Goal: Information Seeking & Learning: Learn about a topic

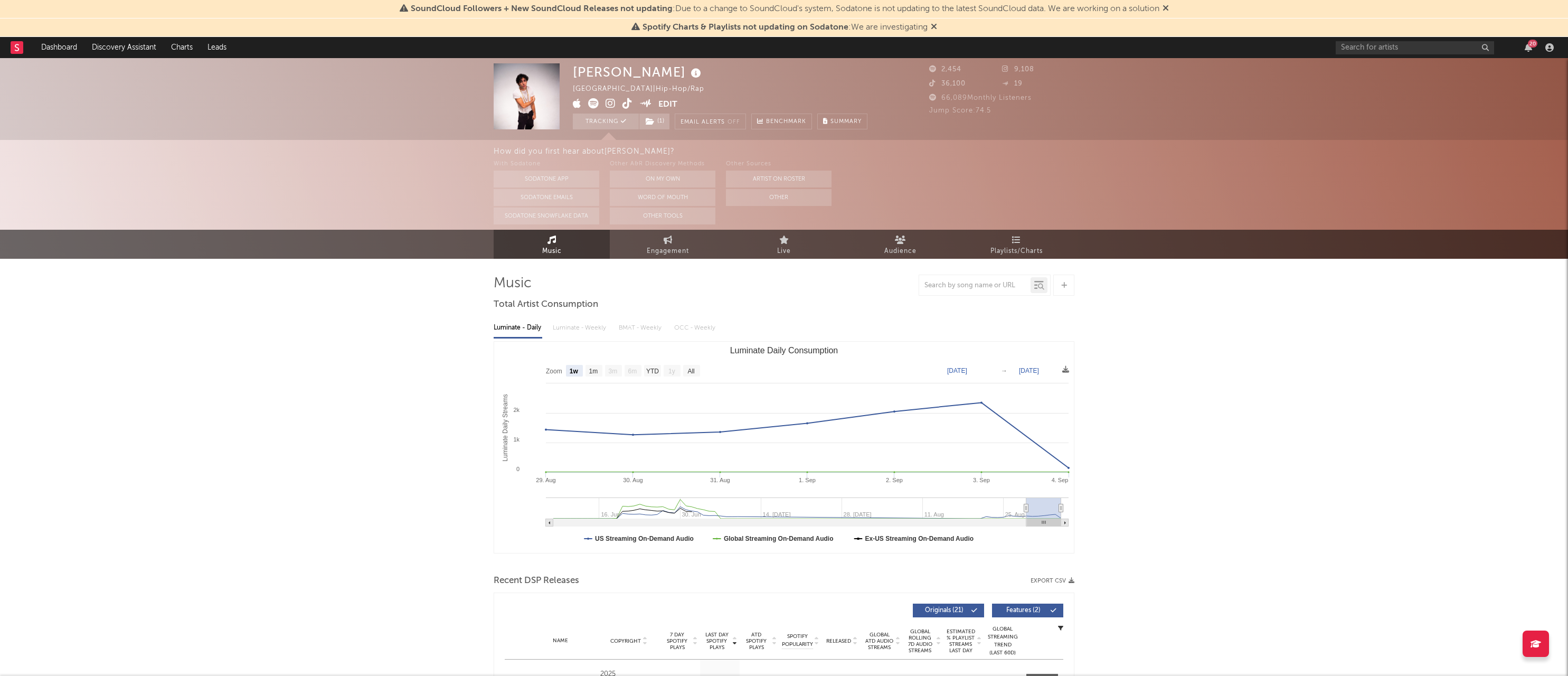
select select "1w"
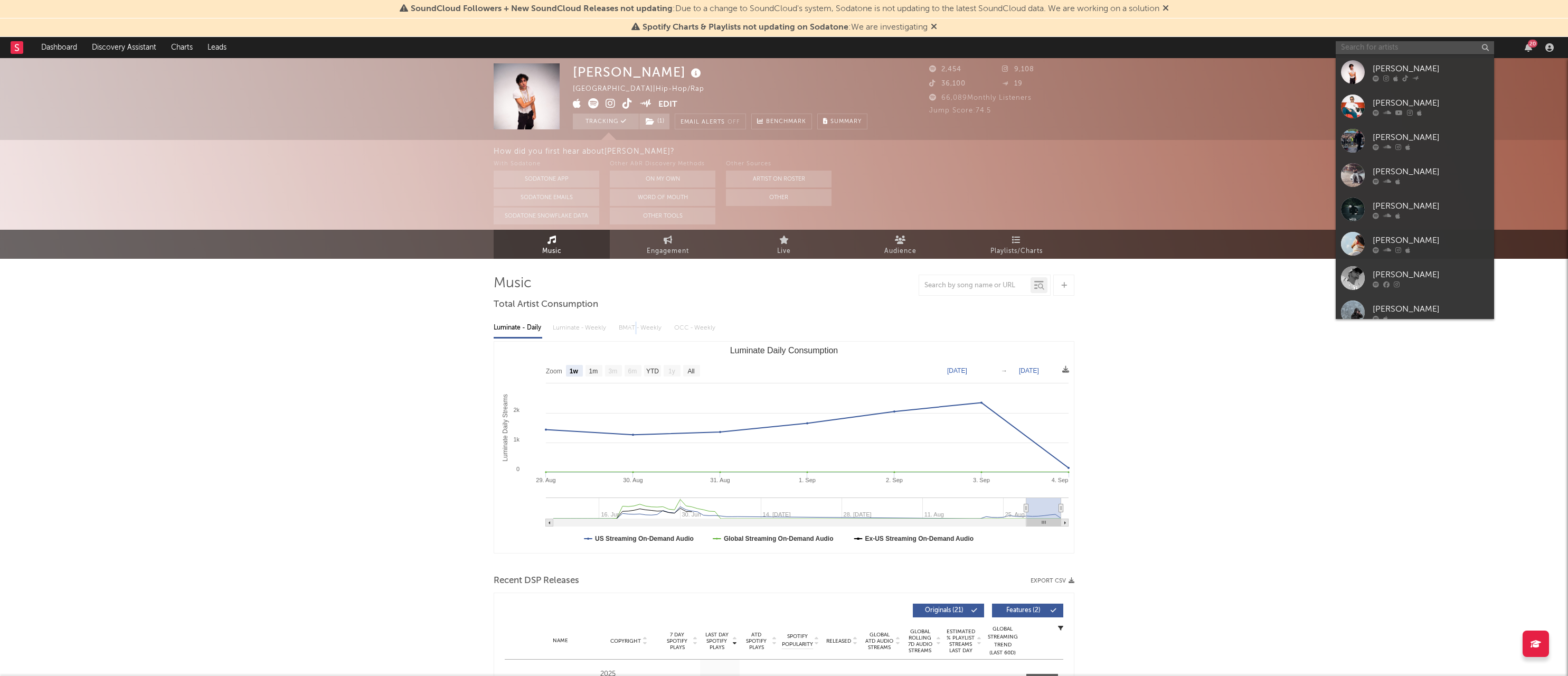
click at [1393, 52] on input "text" at bounding box center [1415, 48] width 158 height 13
type input "a"
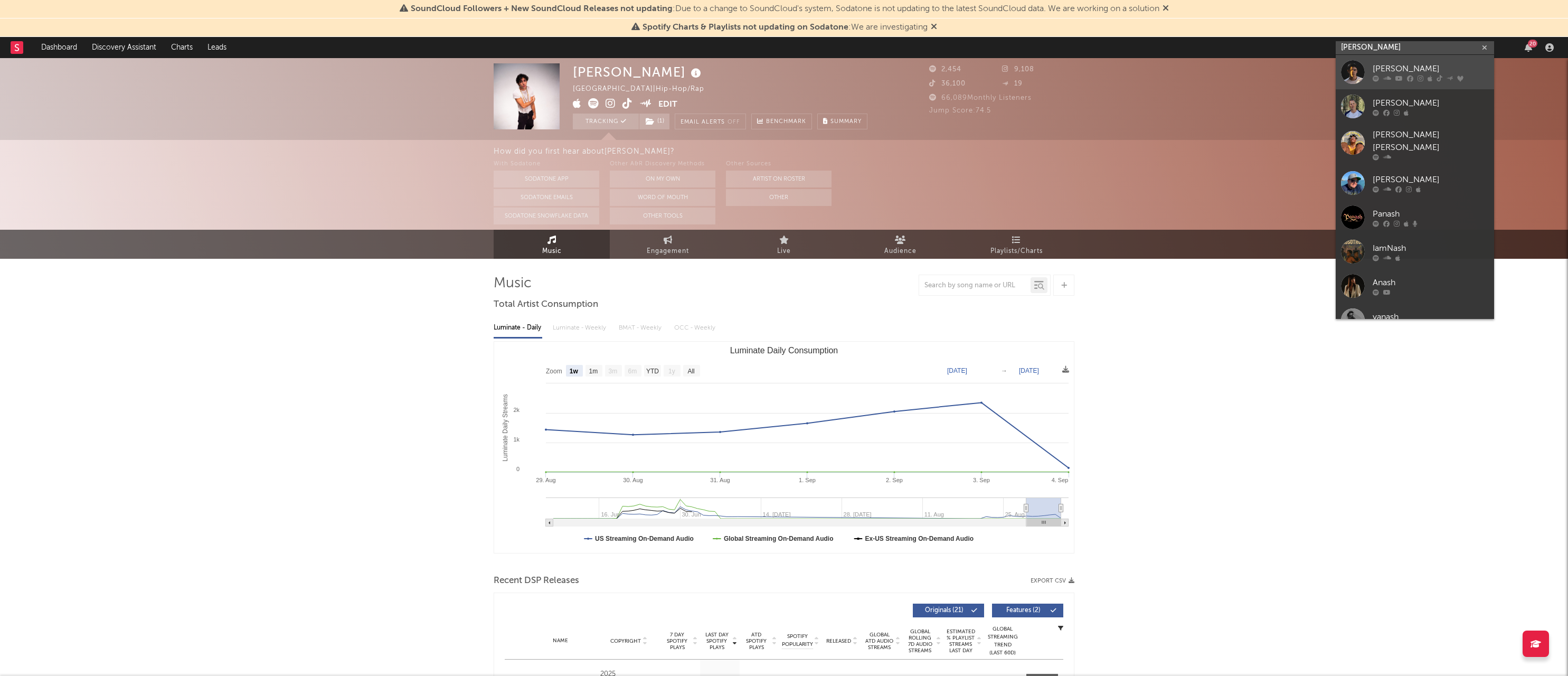
type input "[PERSON_NAME]"
click at [1391, 68] on div "[PERSON_NAME]" at bounding box center [1430, 68] width 116 height 13
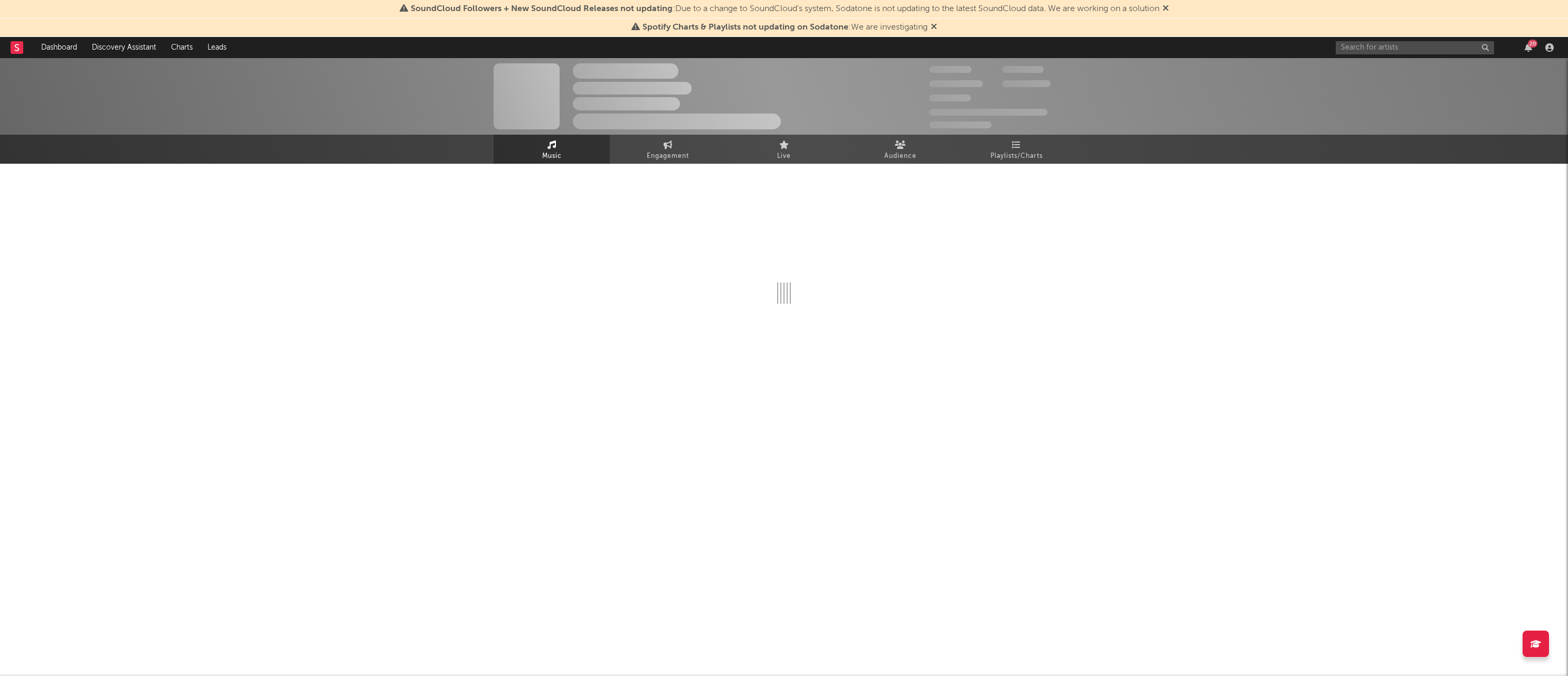
select select "6m"
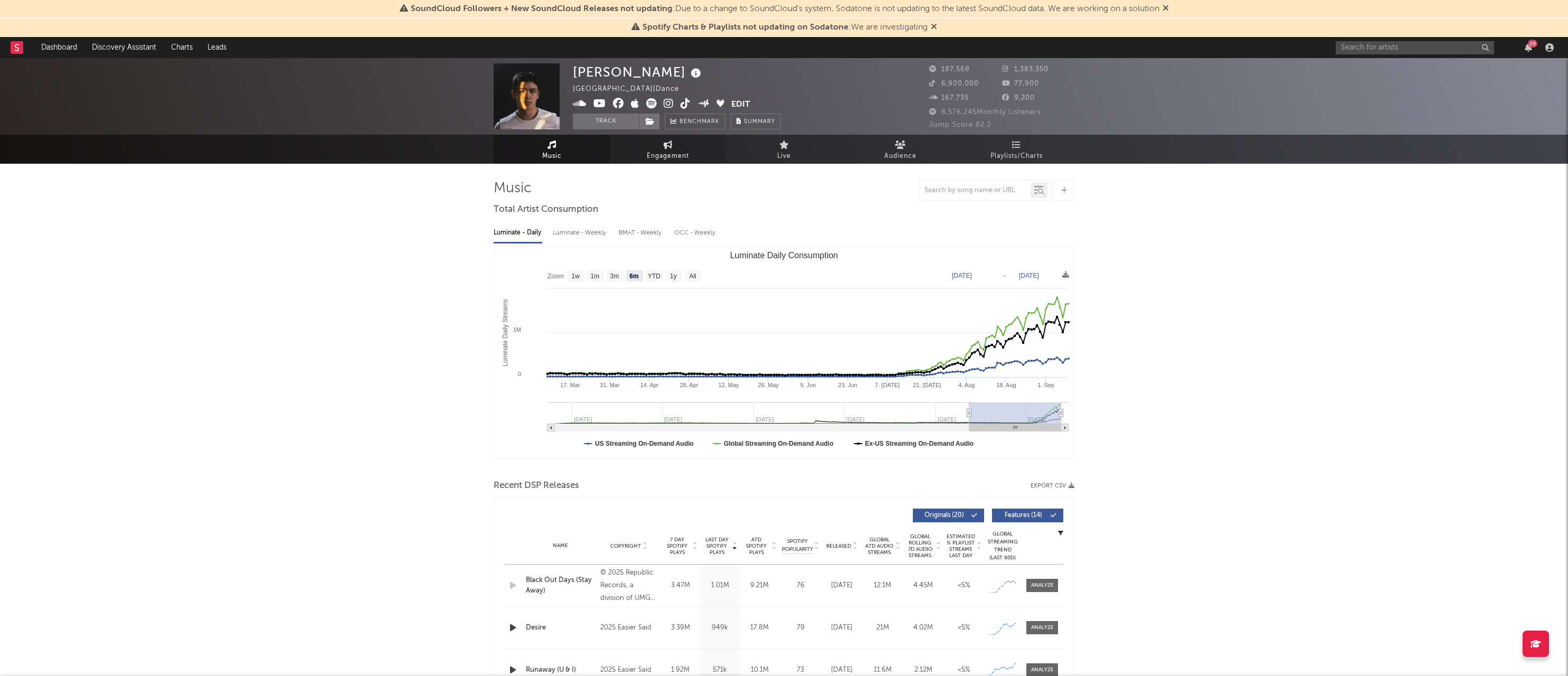
click at [677, 147] on link "Engagement" at bounding box center [668, 149] width 116 height 29
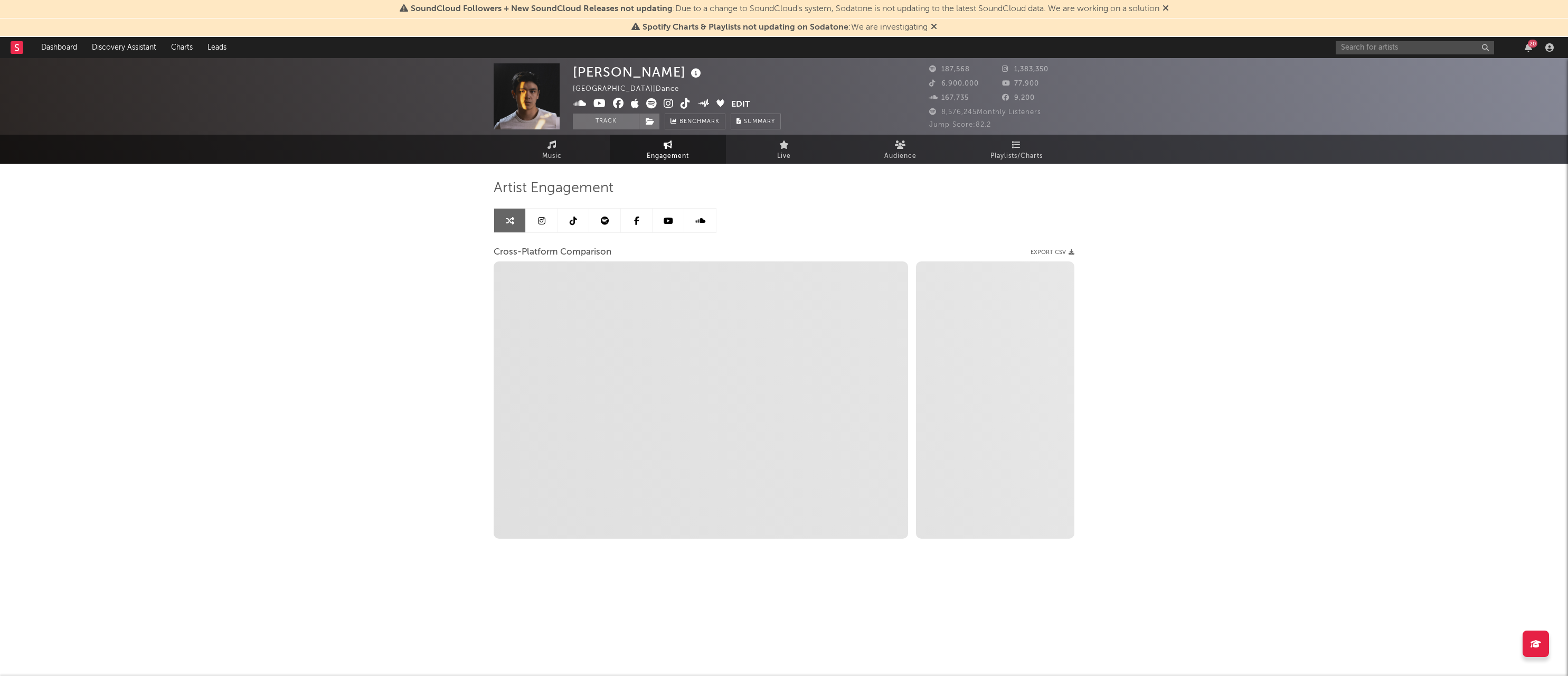
select select "1w"
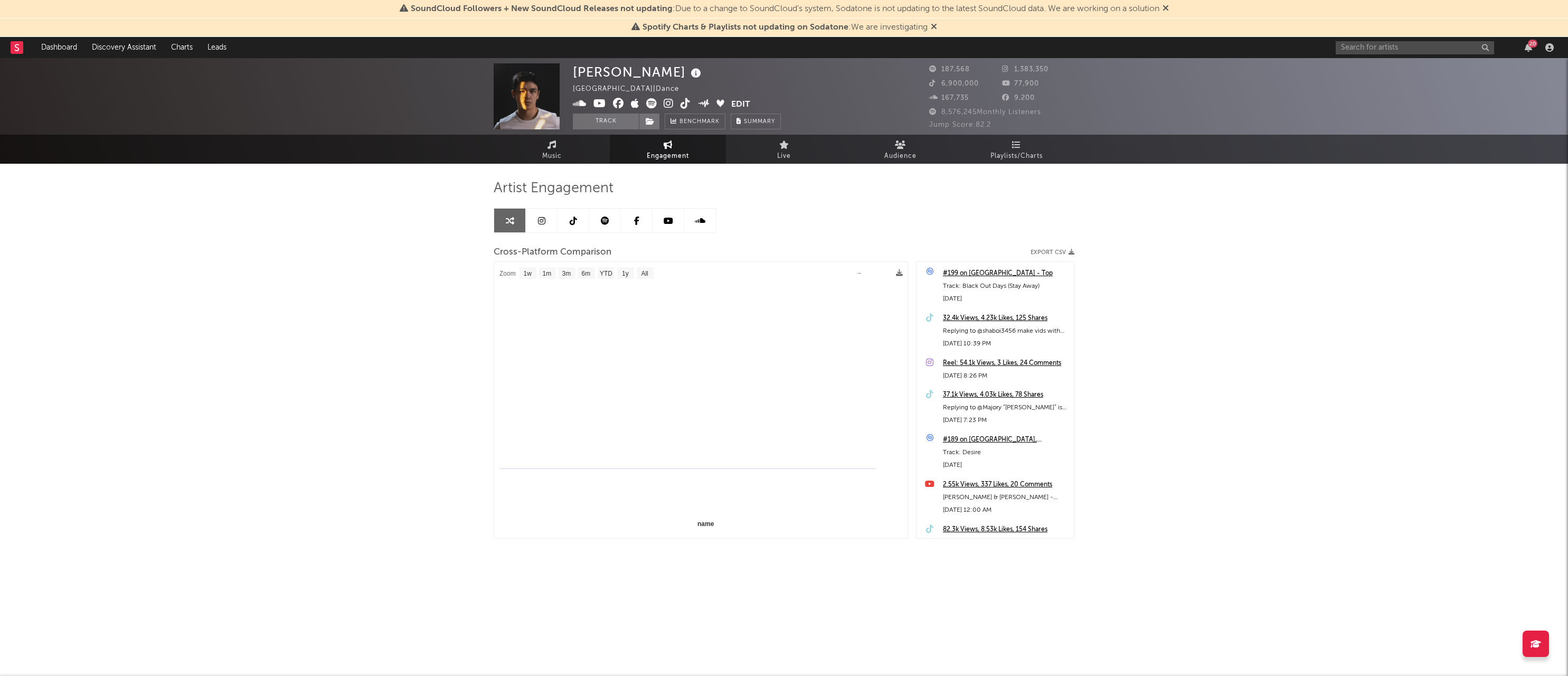
select select "1m"
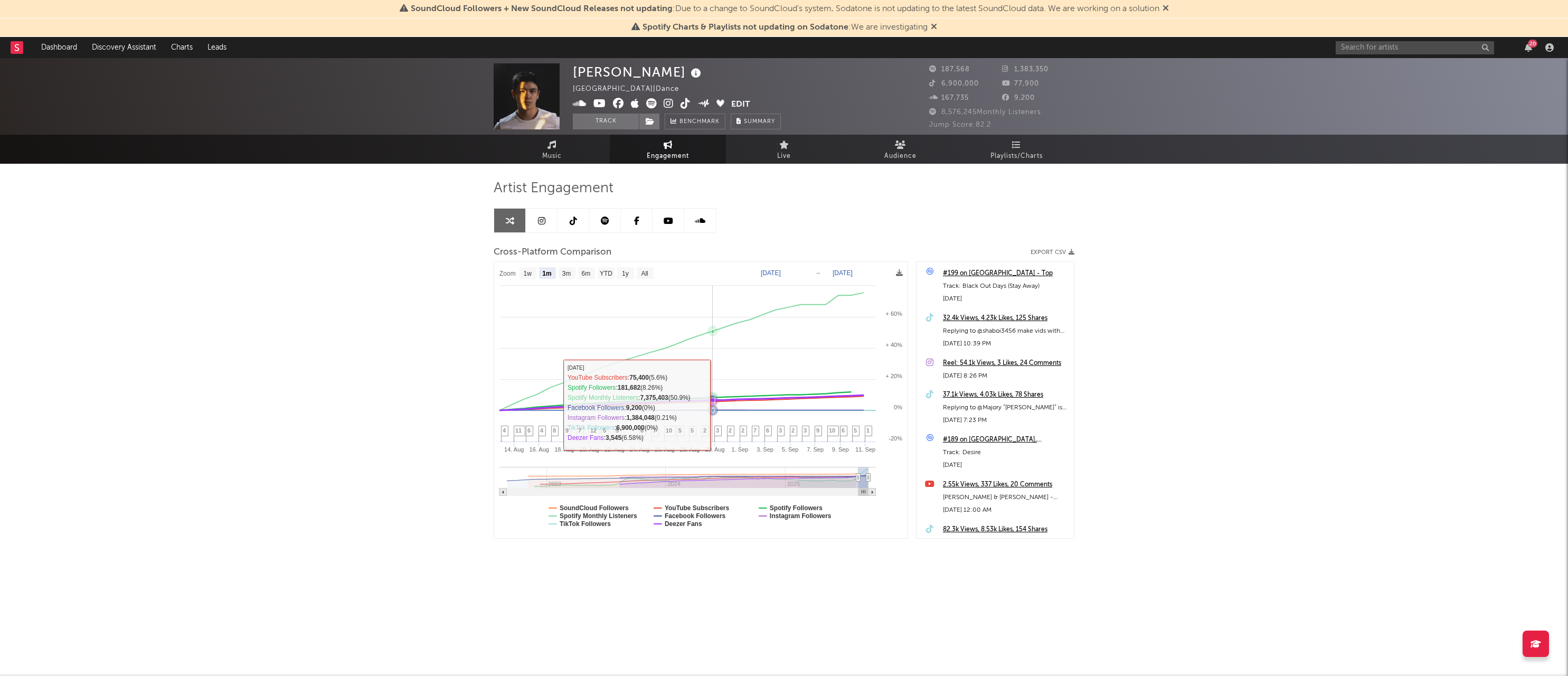
scroll to position [0, 0]
click at [402, 456] on div "[PERSON_NAME] United States | Dance Edit Track Benchmark Summary 187,568 1,383,…" at bounding box center [784, 335] width 1568 height 555
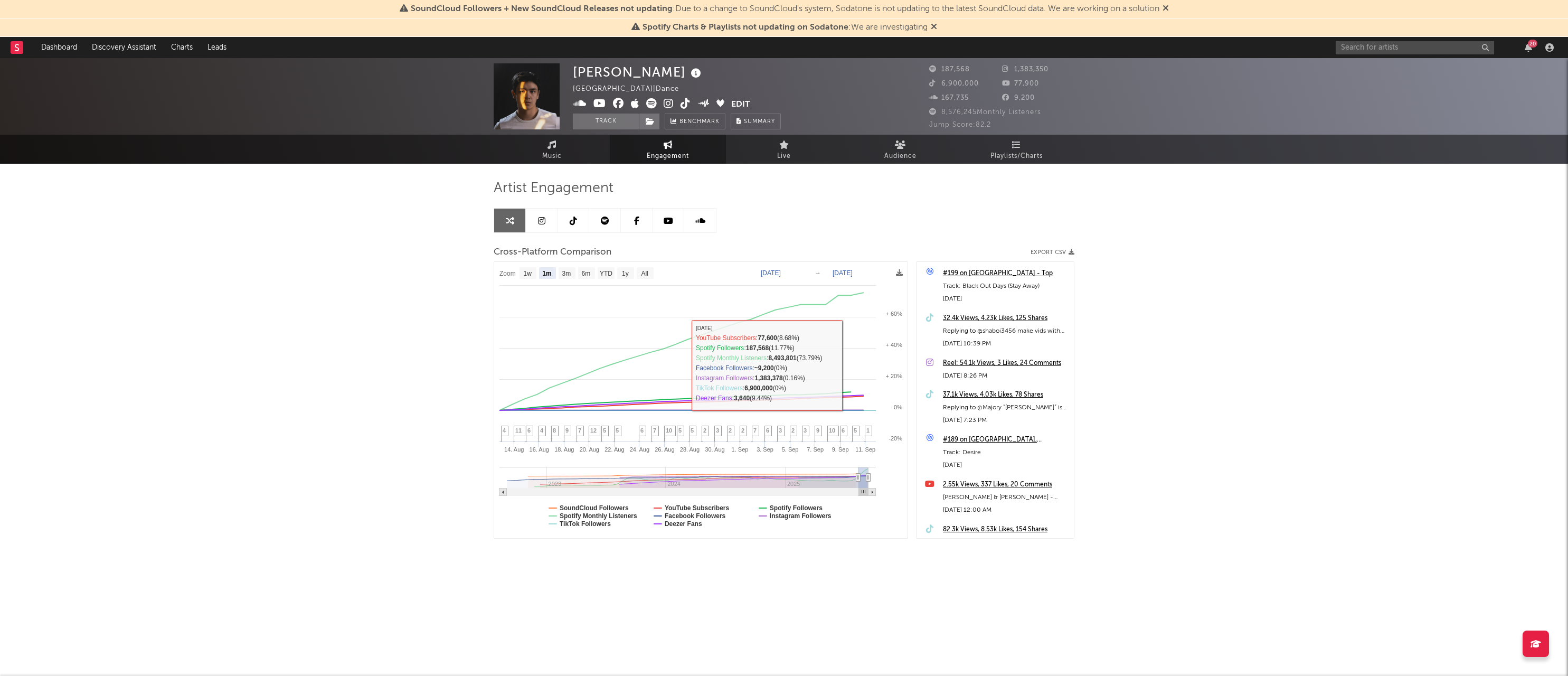
click at [734, 598] on div "[PERSON_NAME] United States | Dance Edit Track Benchmark Summary 187,568 1,383,…" at bounding box center [784, 335] width 1568 height 555
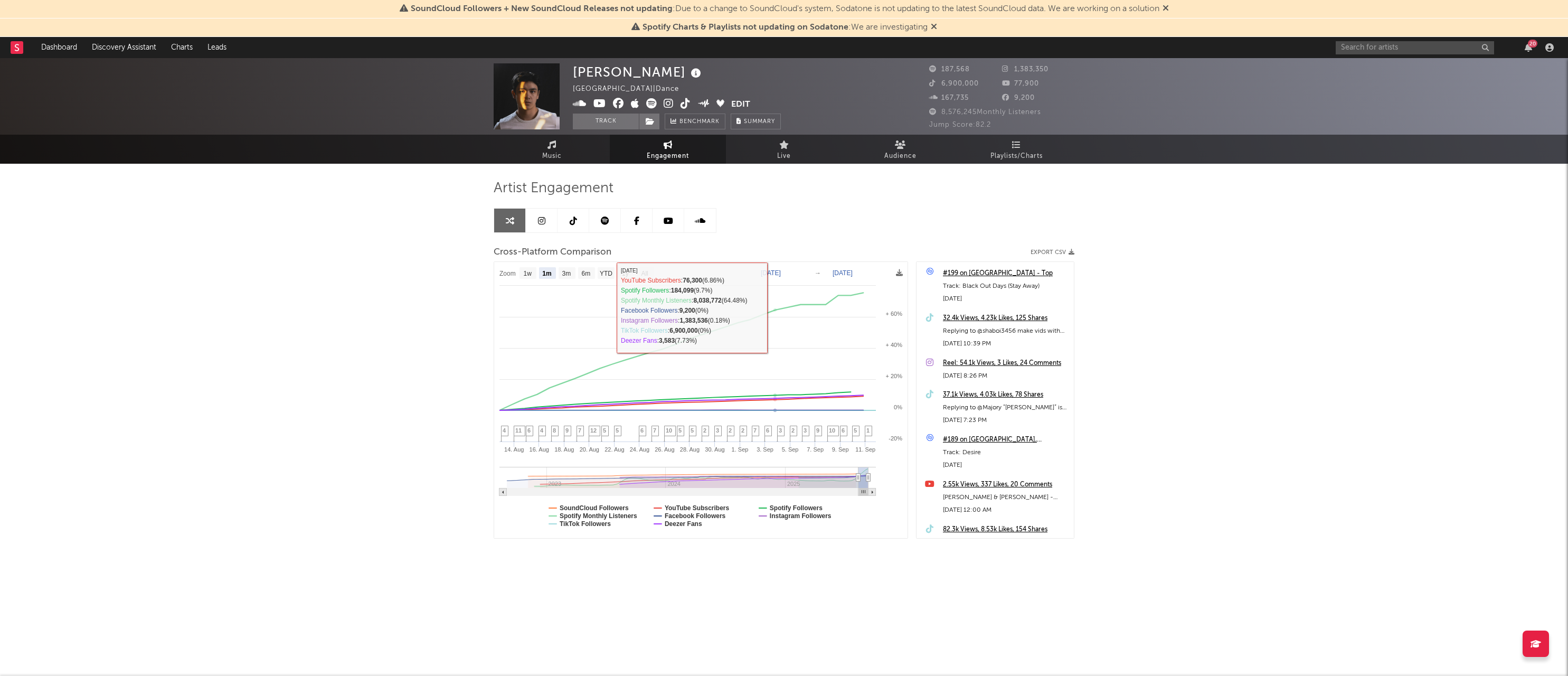
click at [802, 209] on div "Artist Engagement Cross-Platform Comparison Export CSV Zoom 1w 1m 3m 6m YTD 1y …" at bounding box center [784, 359] width 581 height 359
click at [530, 273] on text "1w" at bounding box center [528, 273] width 9 height 7
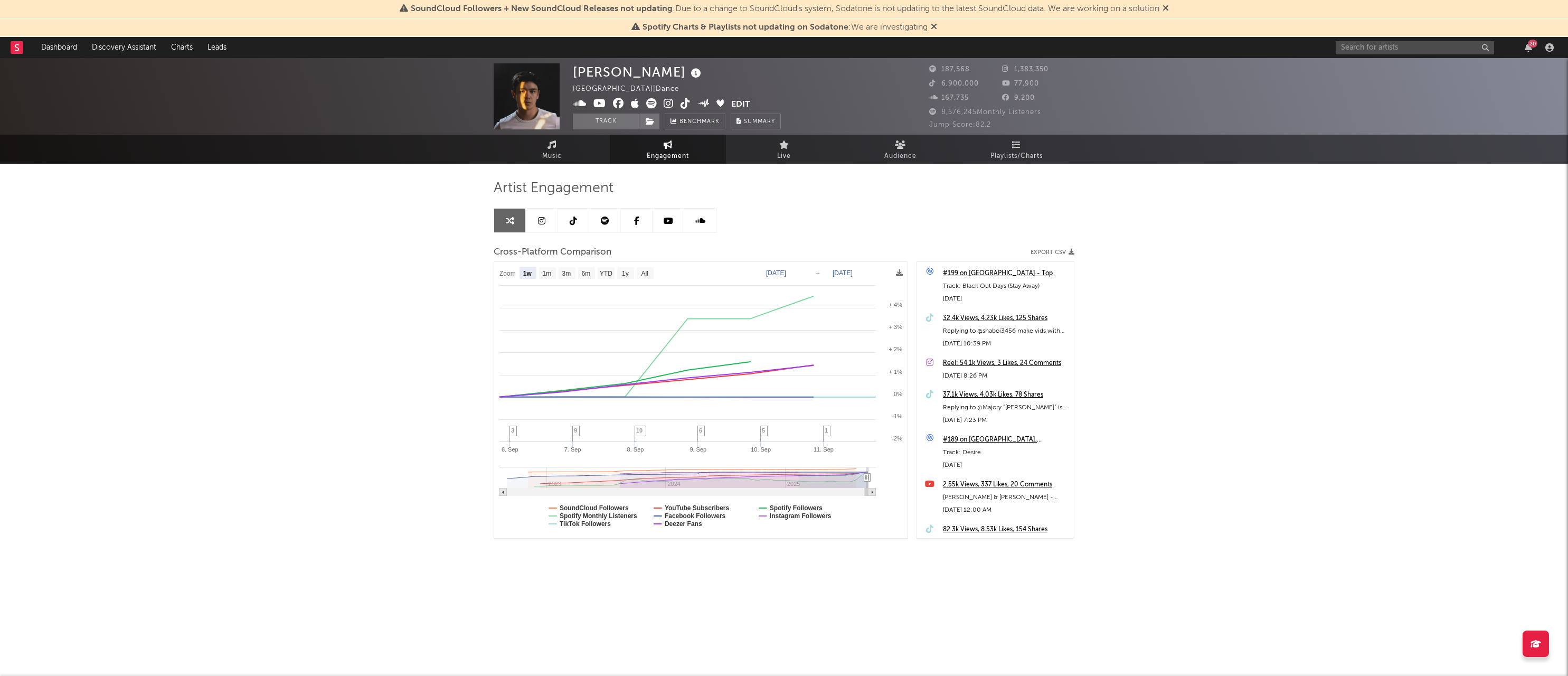
click at [565, 273] on text "3m" at bounding box center [567, 273] width 9 height 7
select select "3m"
type input "[DATE]"
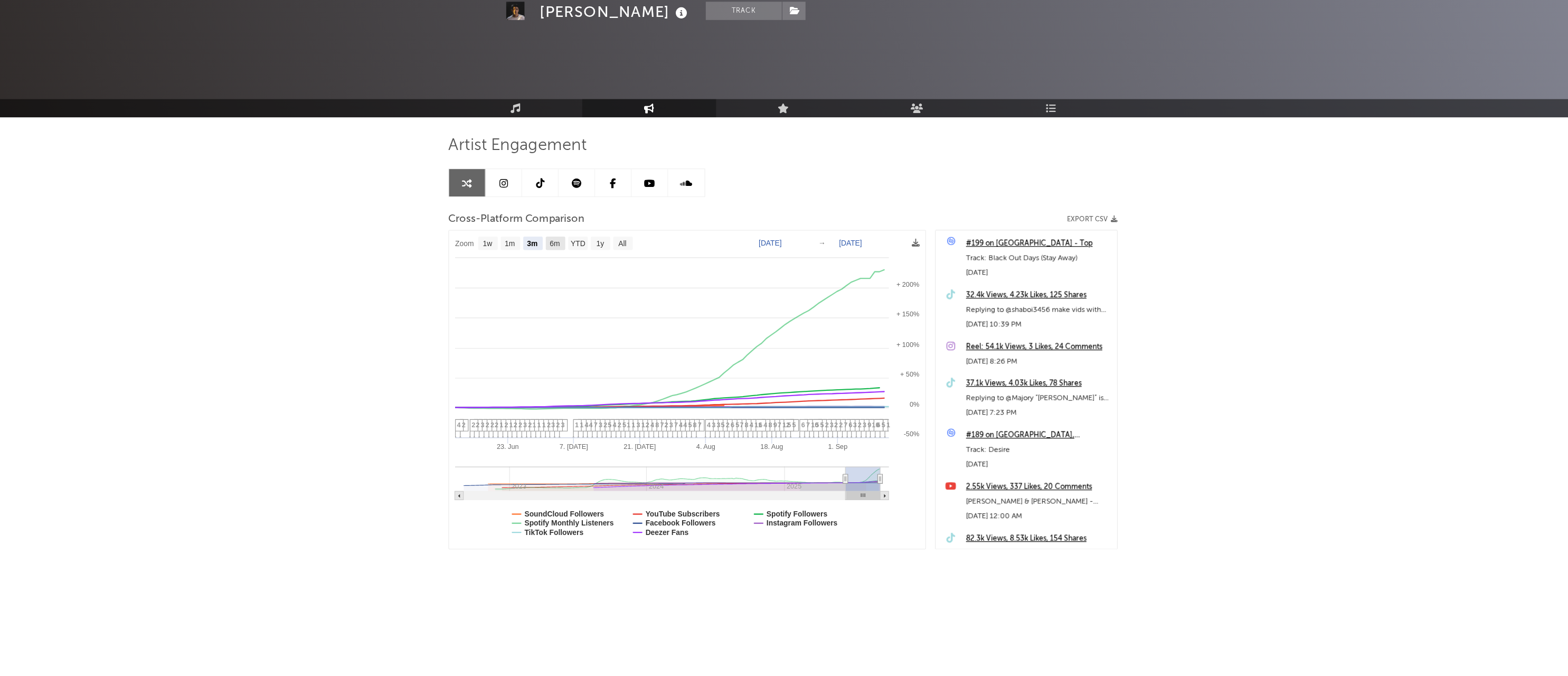
click at [582, 270] on text "6m" at bounding box center [586, 273] width 9 height 7
select select "6m"
type input "[DATE]"
select select "6m"
click at [617, 267] on rect at bounding box center [626, 273] width 17 height 12
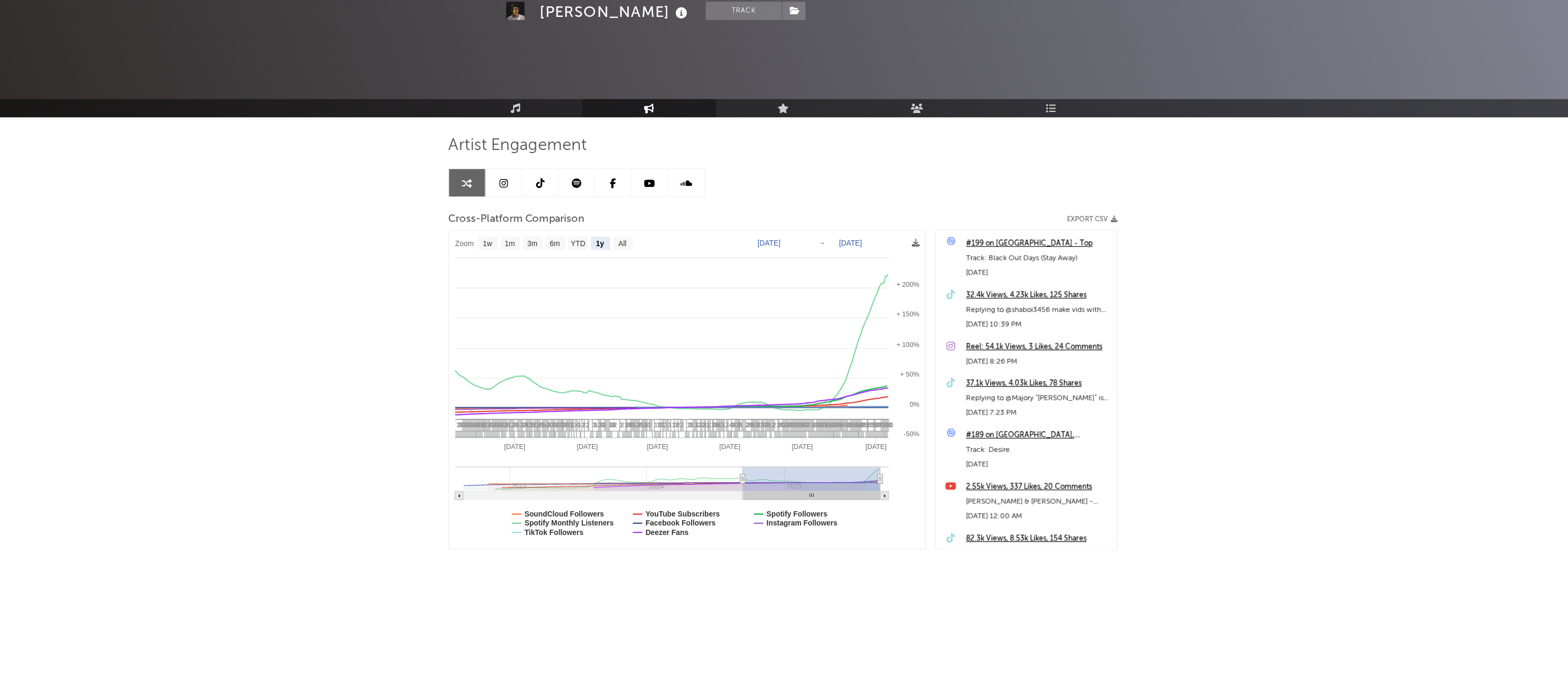
select select "1y"
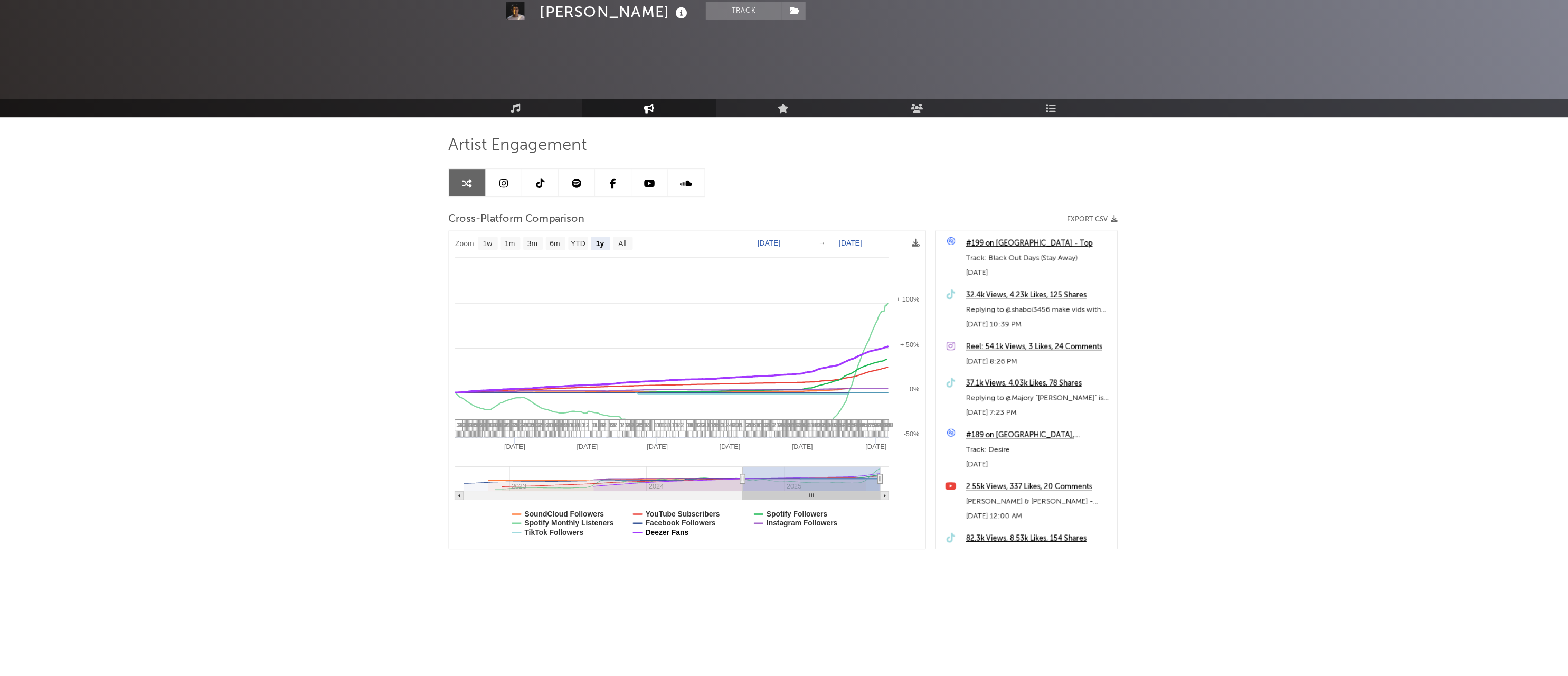
click at [665, 520] on text "Deezer Fans" at bounding box center [684, 524] width 38 height 7
select select "1y"
click at [665, 512] on text "Facebook Followers" at bounding box center [695, 516] width 61 height 7
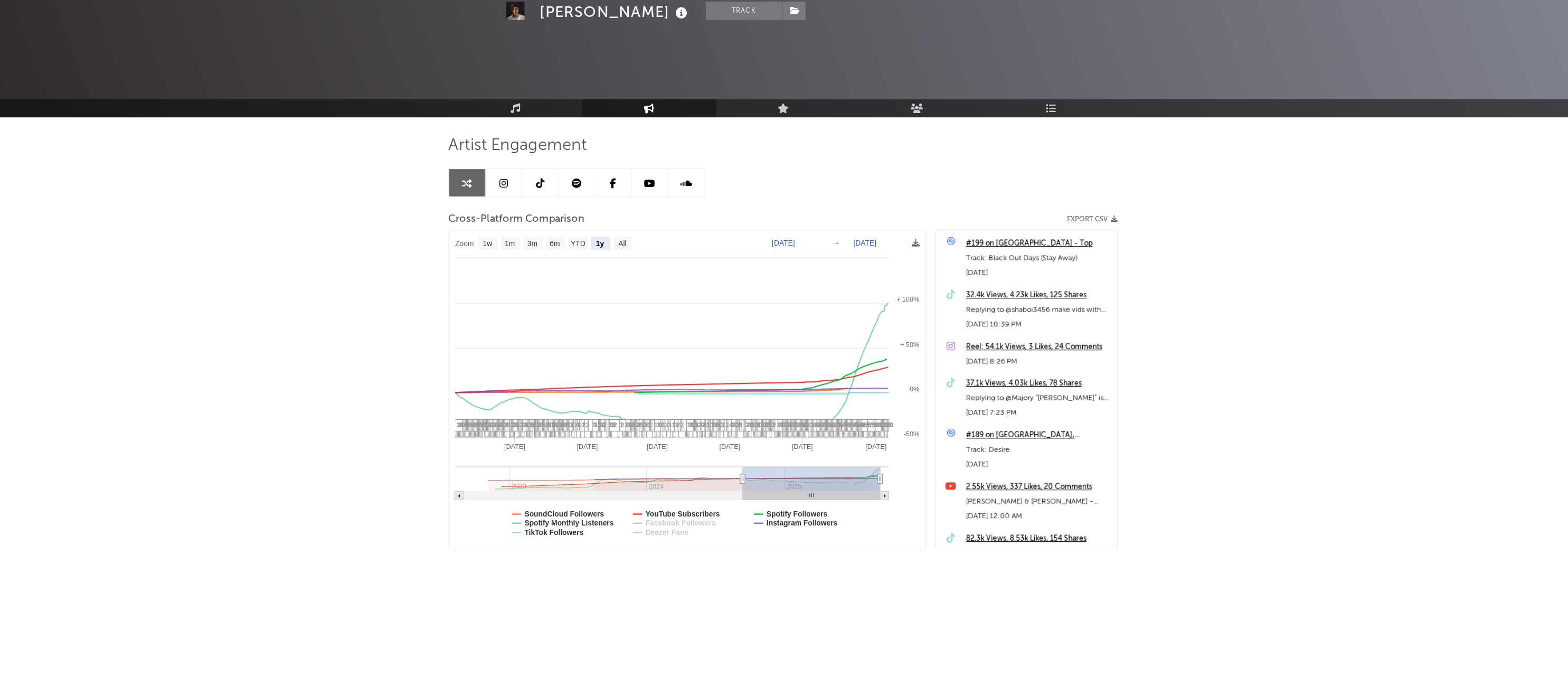
select select "1y"
click at [665, 504] on text "YouTube Subscribers" at bounding box center [697, 508] width 65 height 7
select select "1y"
click at [85, 58] on div "[PERSON_NAME] Track [GEOGRAPHIC_DATA] | Dance Edit Track Benchmark Summary 187,…" at bounding box center [784, 96] width 1568 height 77
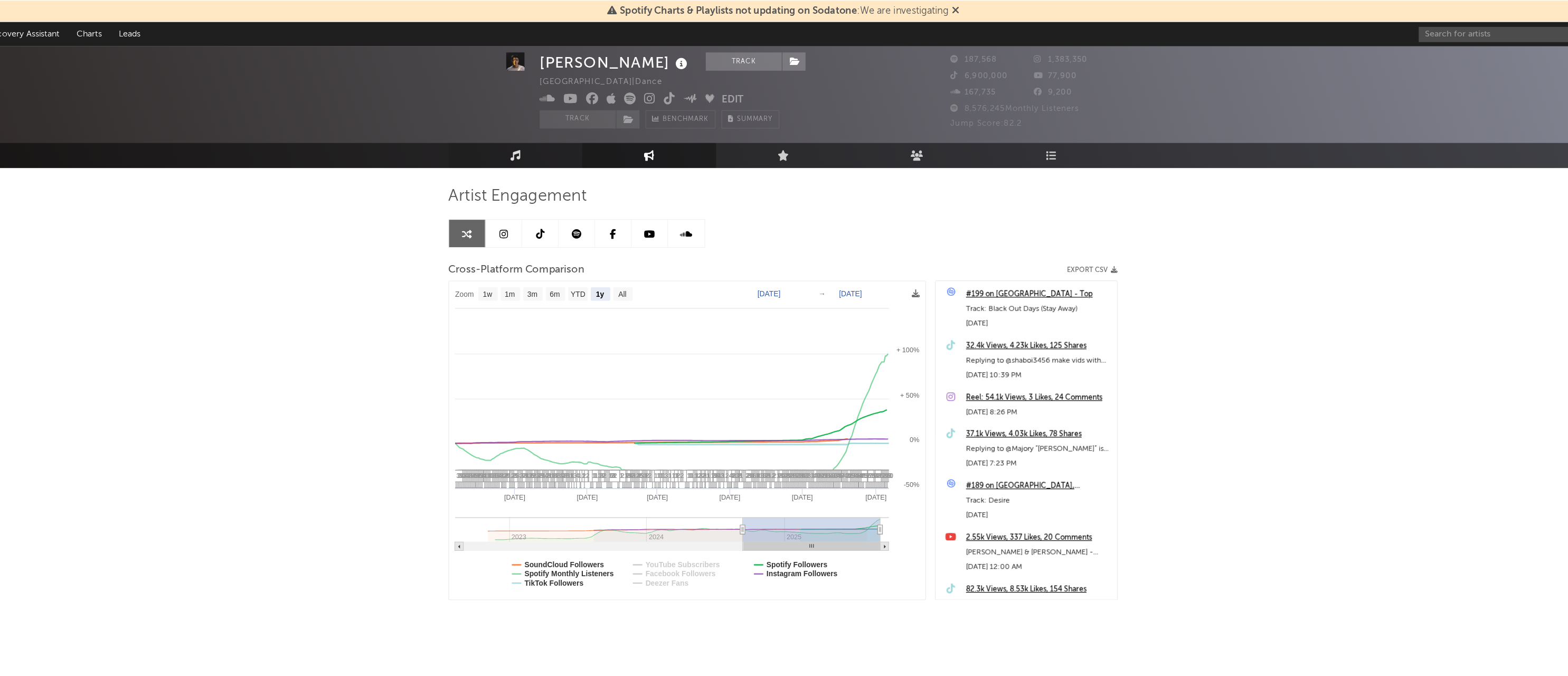
click at [494, 142] on link "Music" at bounding box center [551, 153] width 116 height 22
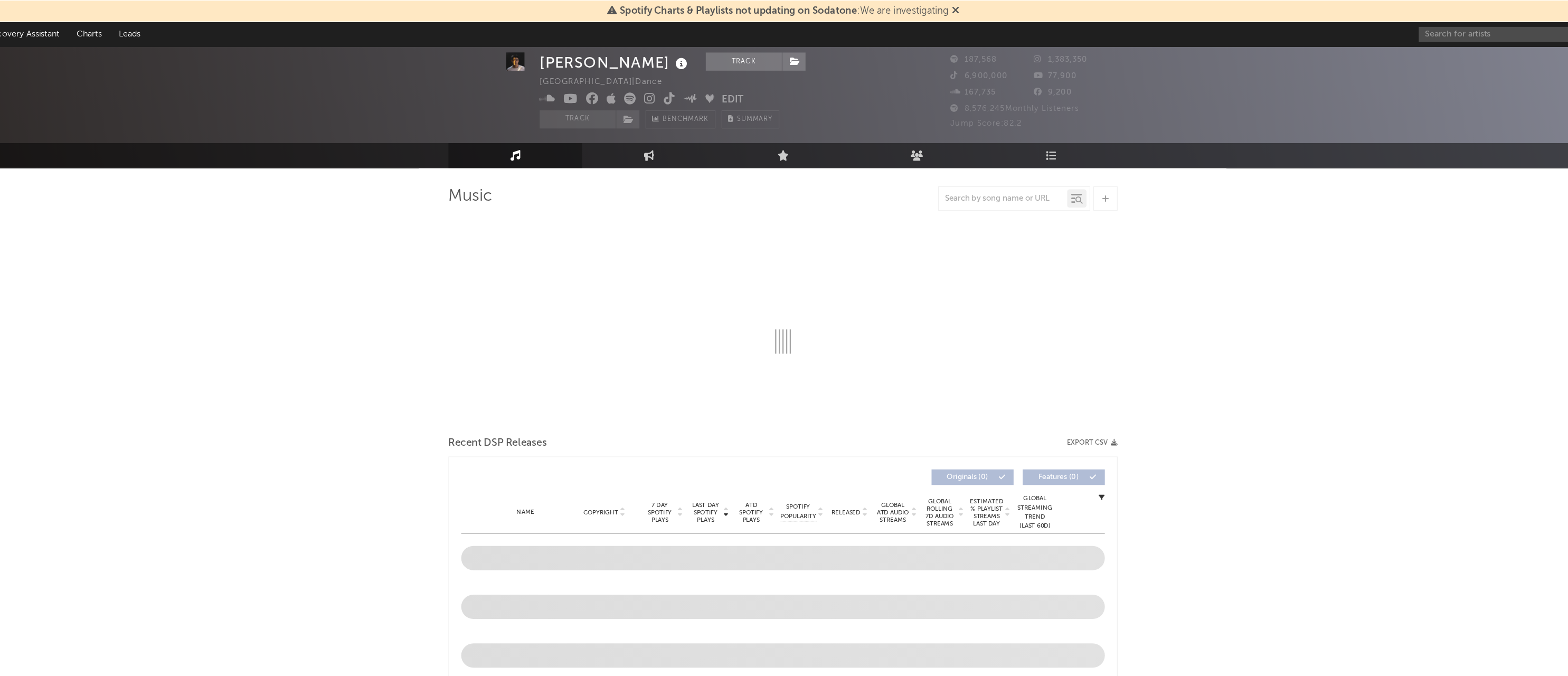
select select "6m"
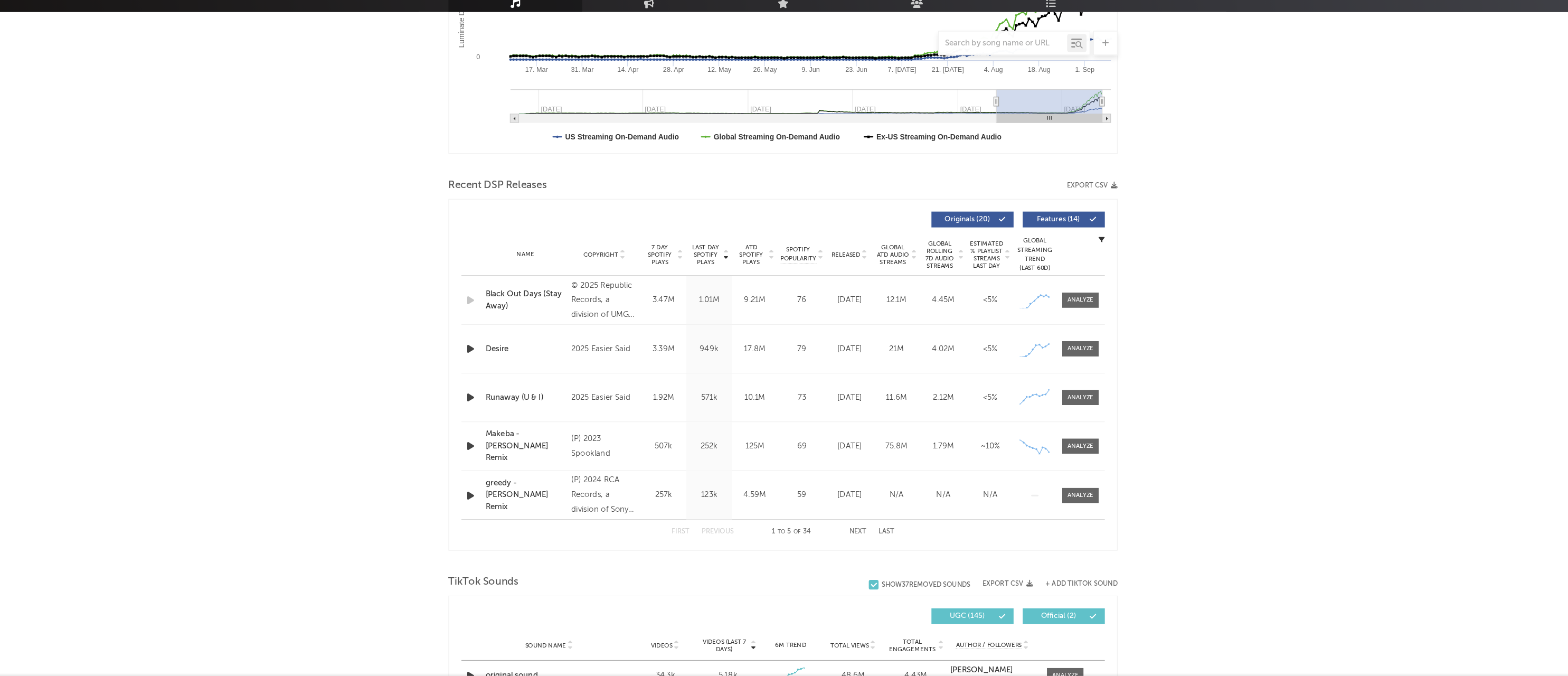
scroll to position [236, 0]
click at [842, 547] on button "Next" at bounding box center [849, 551] width 15 height 6
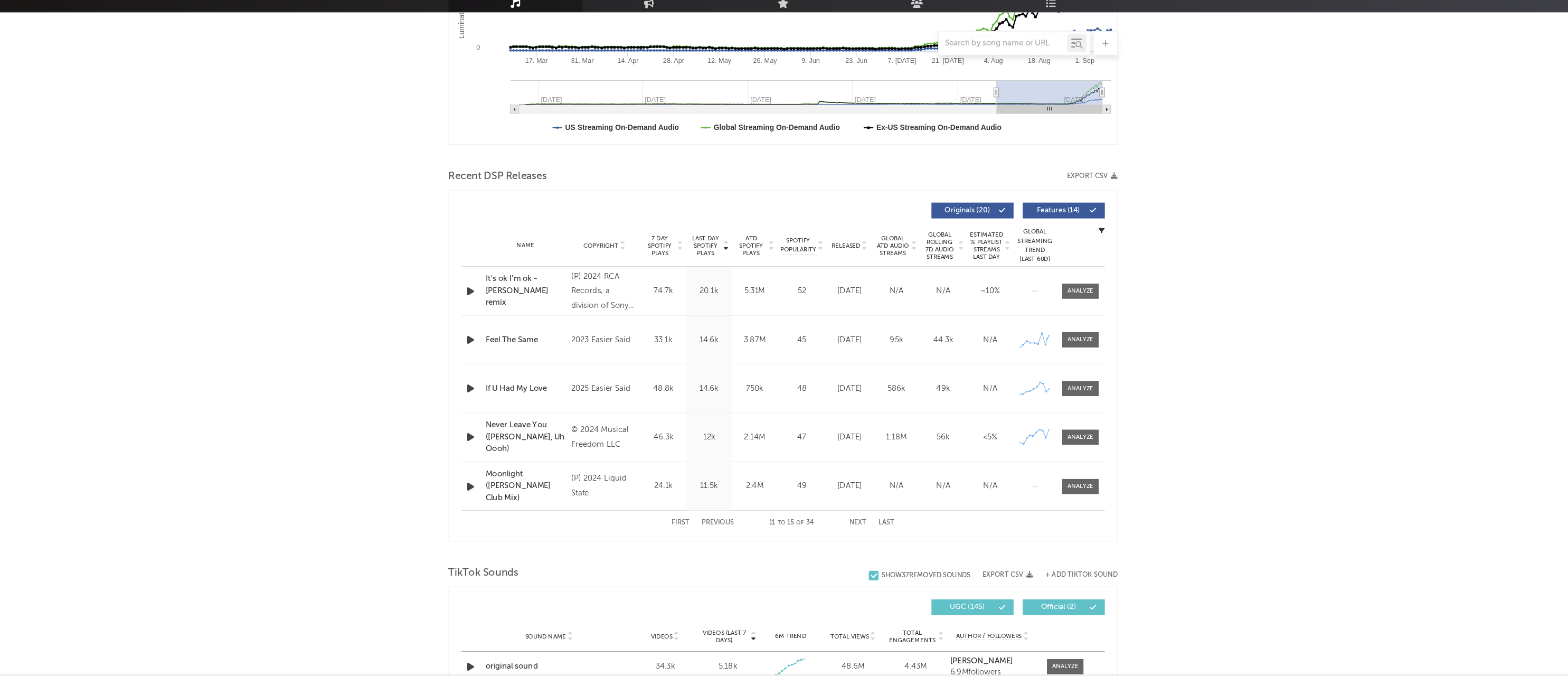
scroll to position [245, 0]
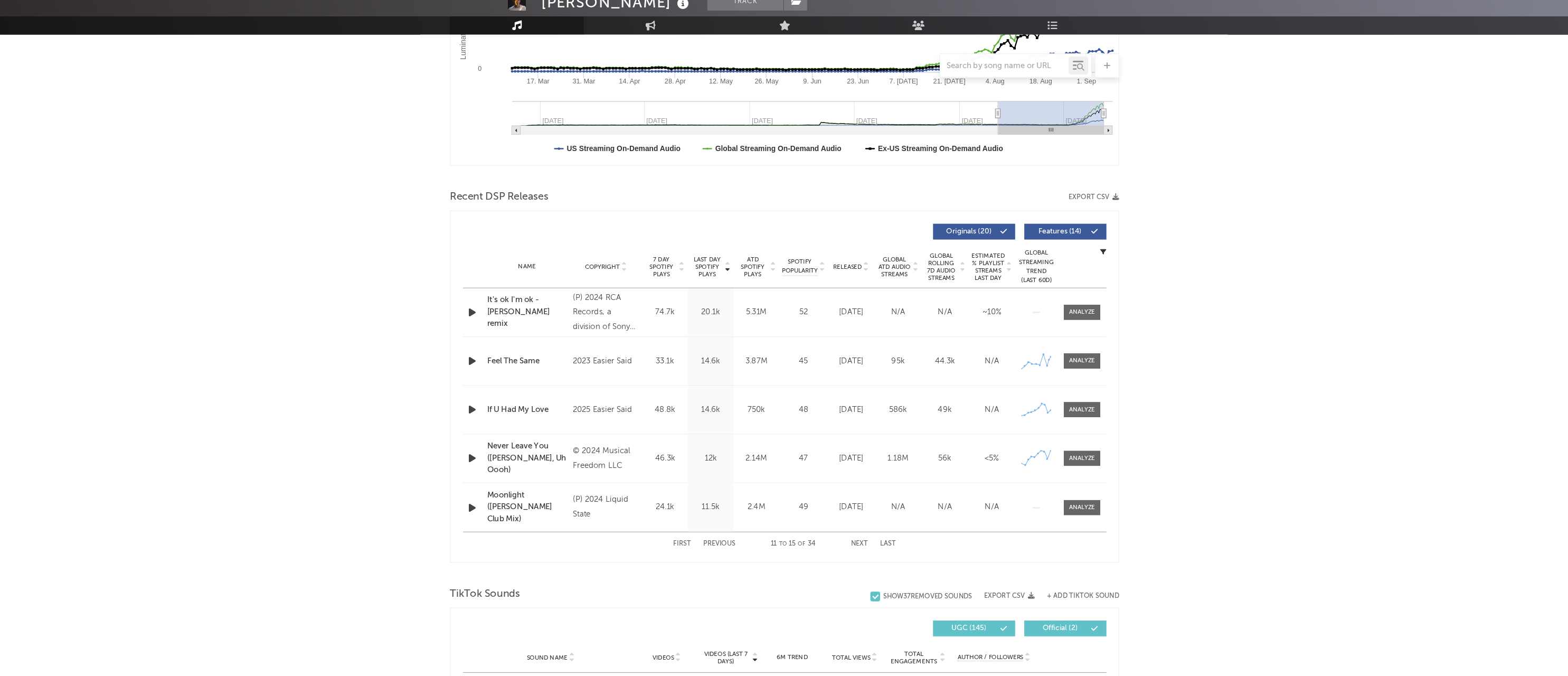
click at [842, 540] on button "Next" at bounding box center [849, 543] width 15 height 6
click at [687, 540] on button "First" at bounding box center [695, 543] width 15 height 6
click at [842, 540] on button "Next" at bounding box center [849, 543] width 15 height 6
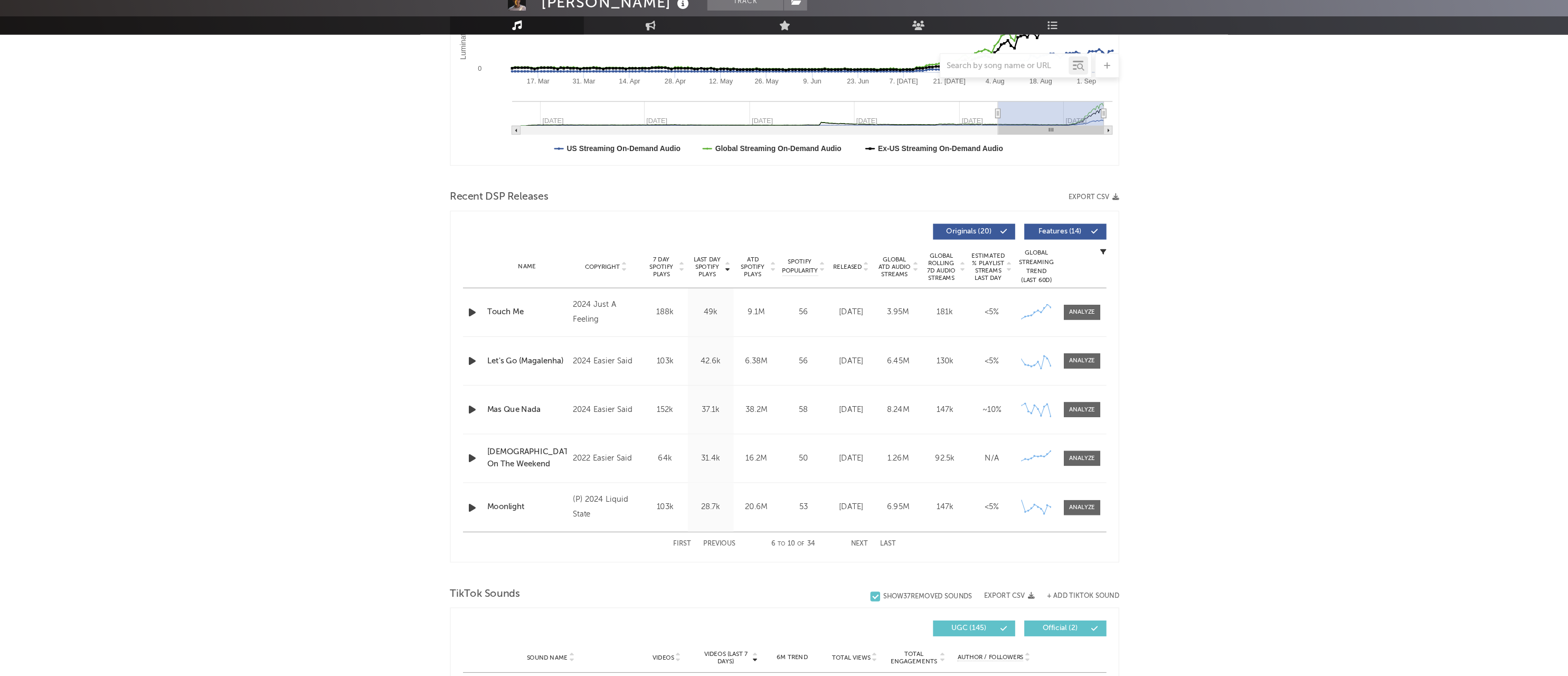
click at [842, 540] on button "Next" at bounding box center [849, 543] width 15 height 6
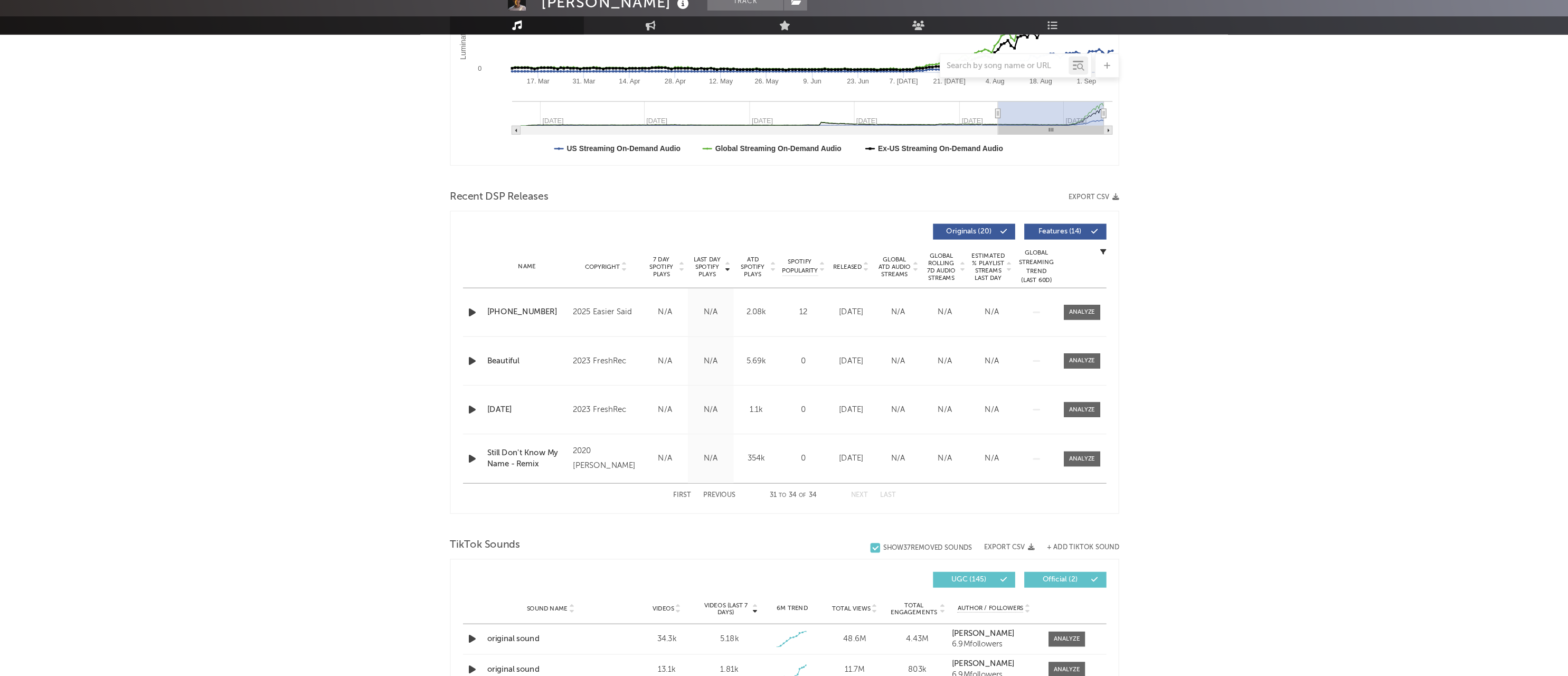
click at [687, 497] on button "First" at bounding box center [695, 500] width 15 height 6
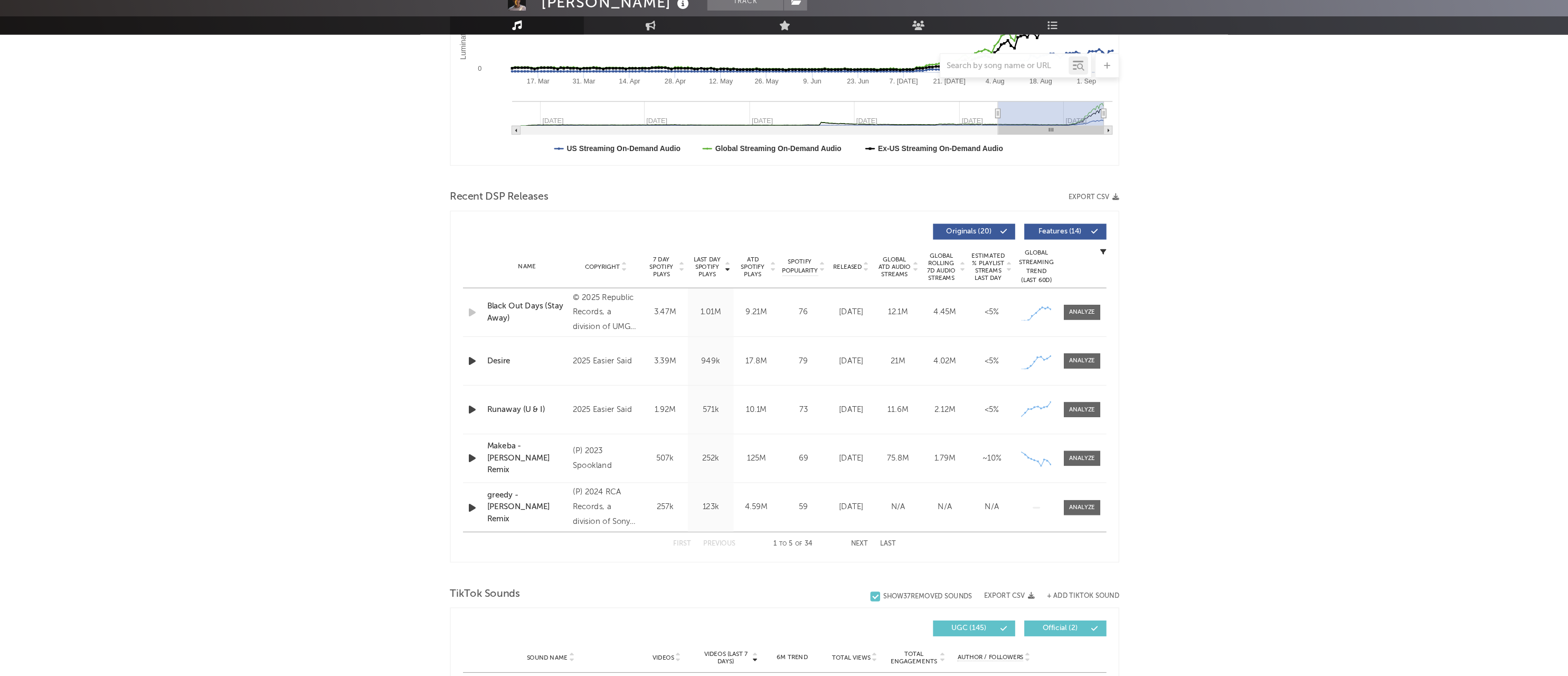
click at [894, 292] on div at bounding box center [897, 301] width 6 height 19
click at [895, 297] on icon at bounding box center [897, 299] width 5 height 4
click at [895, 301] on icon at bounding box center [897, 303] width 5 height 4
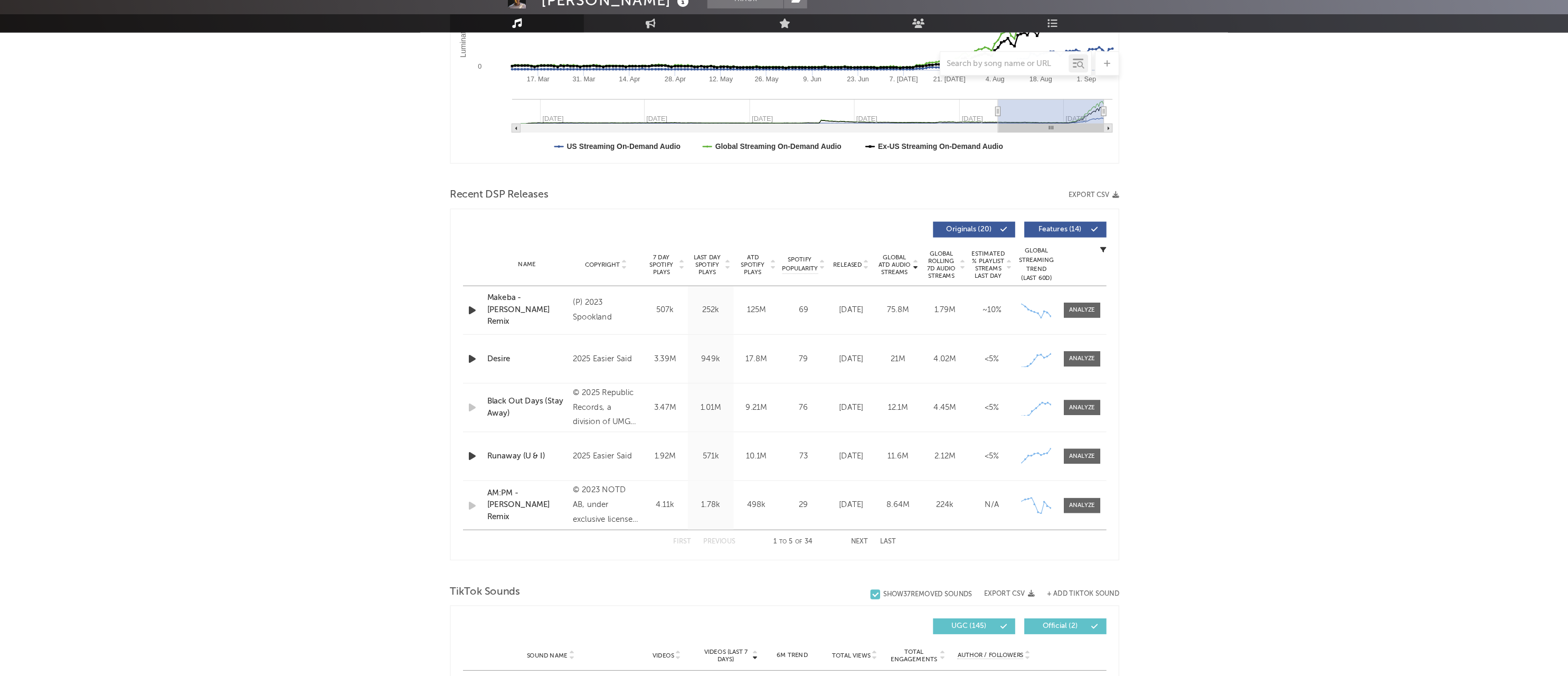
click at [867, 540] on button "Last" at bounding box center [873, 543] width 14 height 6
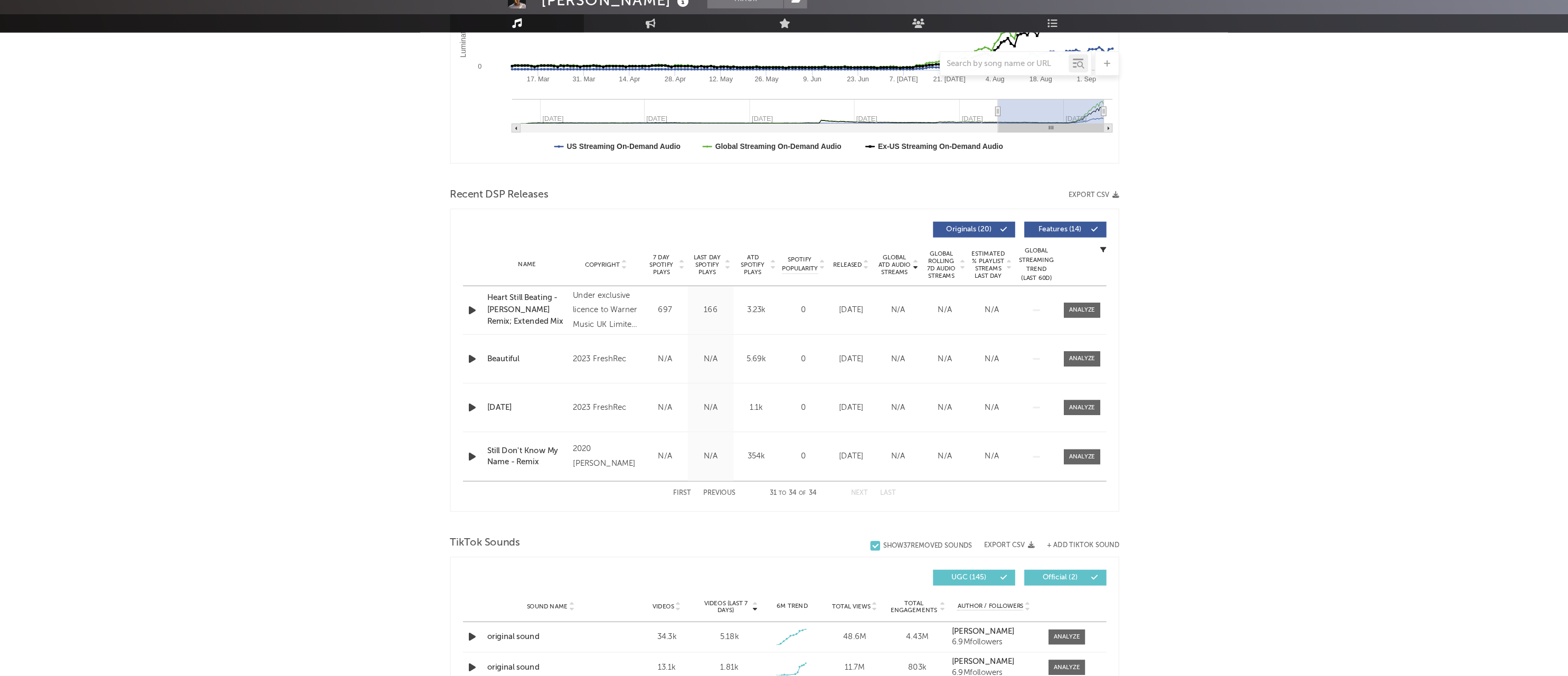
click at [842, 497] on button "Next" at bounding box center [849, 500] width 15 height 6
click at [687, 497] on button "First" at bounding box center [695, 500] width 15 height 6
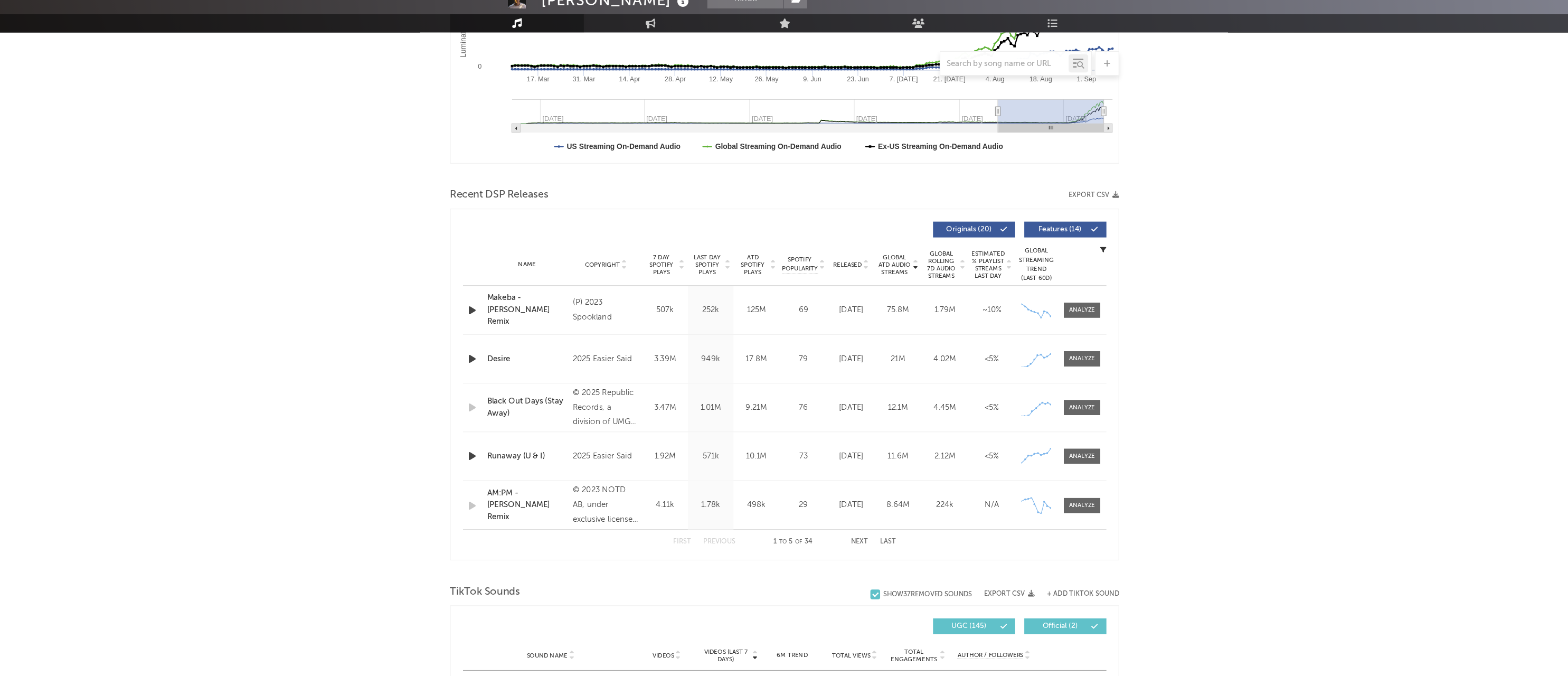
click at [842, 540] on button "Next" at bounding box center [849, 543] width 15 height 6
click at [713, 540] on button "Previous" at bounding box center [727, 543] width 28 height 6
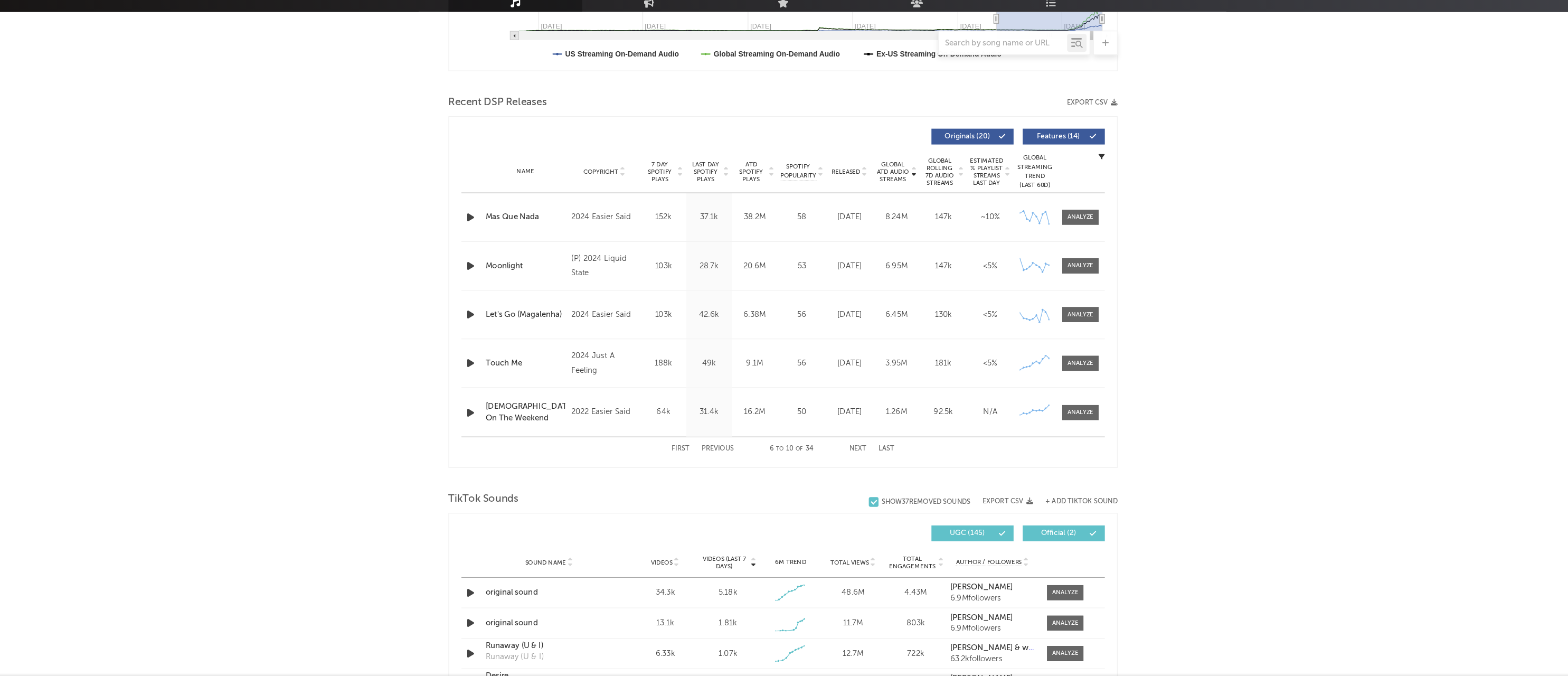
scroll to position [309, 0]
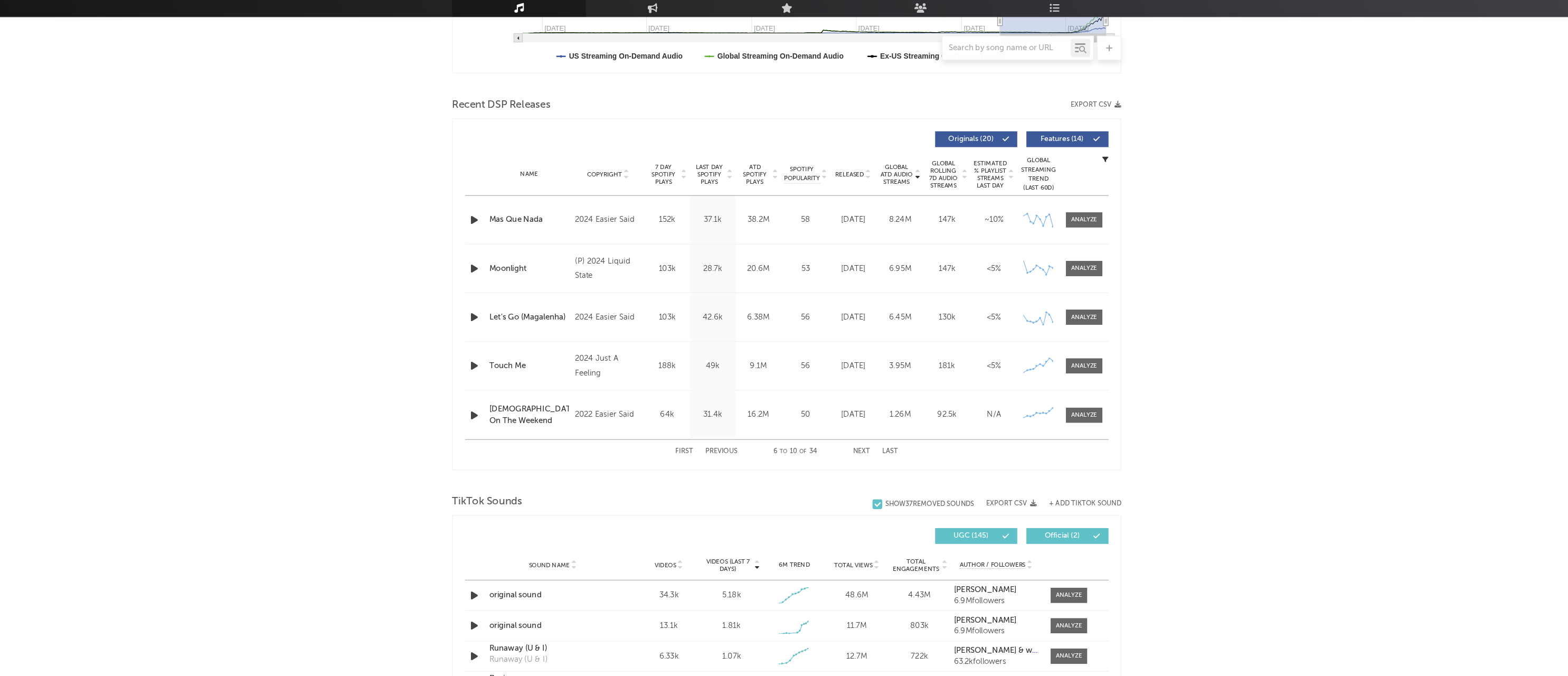
click at [842, 474] on button "Next" at bounding box center [849, 477] width 15 height 6
click at [920, 203] on span "Originals ( 20 )" at bounding box center [944, 206] width 49 height 6
click at [999, 203] on span "Features ( 14 )" at bounding box center [1023, 206] width 49 height 6
click at [920, 203] on span "Originals ( 20 )" at bounding box center [944, 206] width 49 height 6
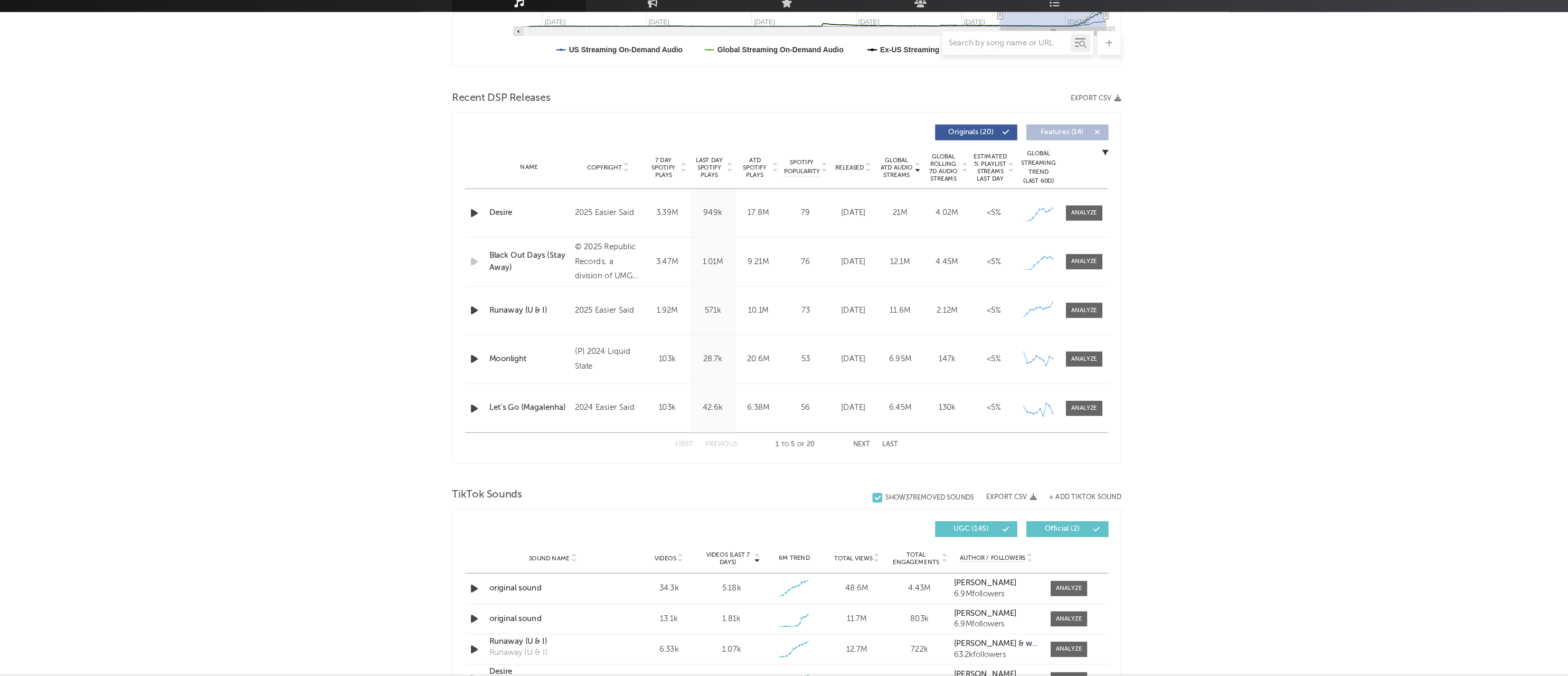
scroll to position [312, 0]
click at [999, 200] on span "Features ( 14 )" at bounding box center [1023, 203] width 49 height 6
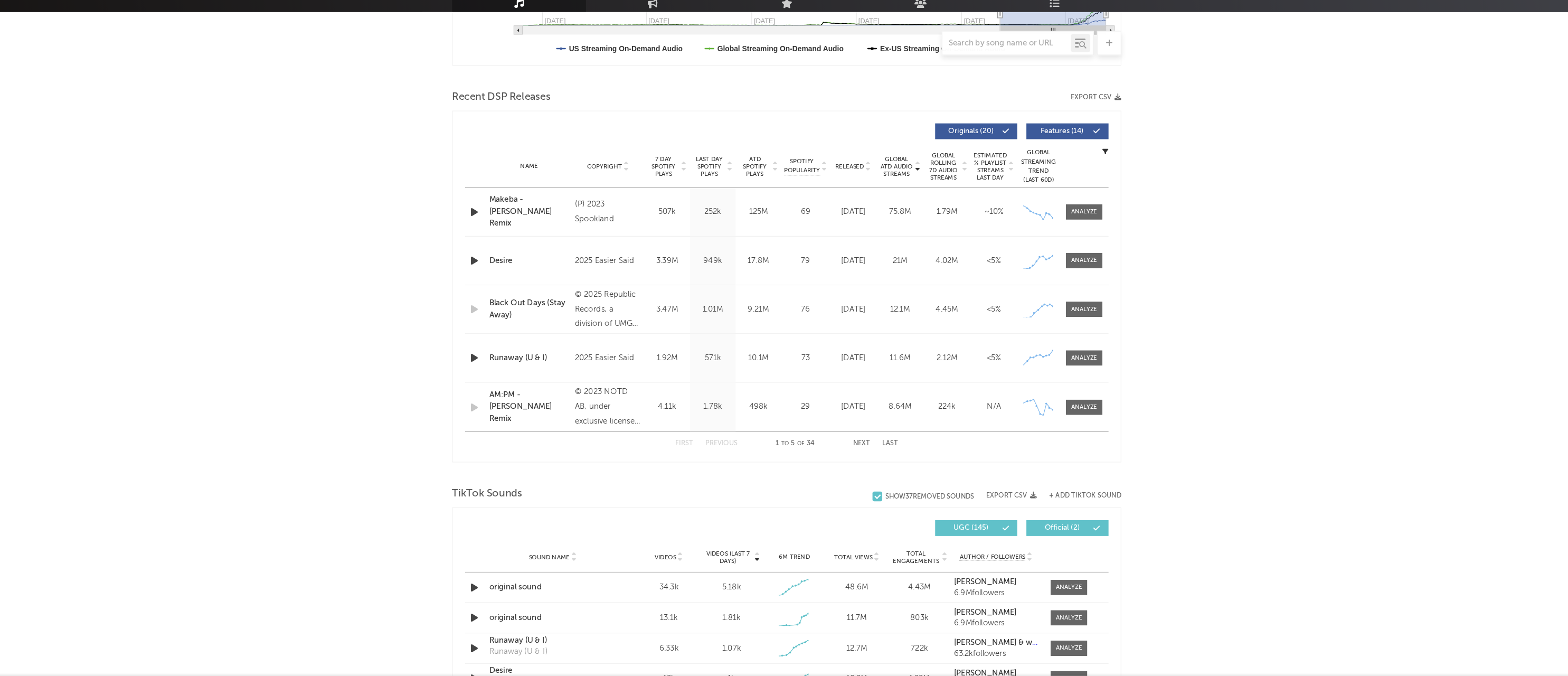
click at [999, 200] on span "Features ( 14 )" at bounding box center [1023, 203] width 49 height 6
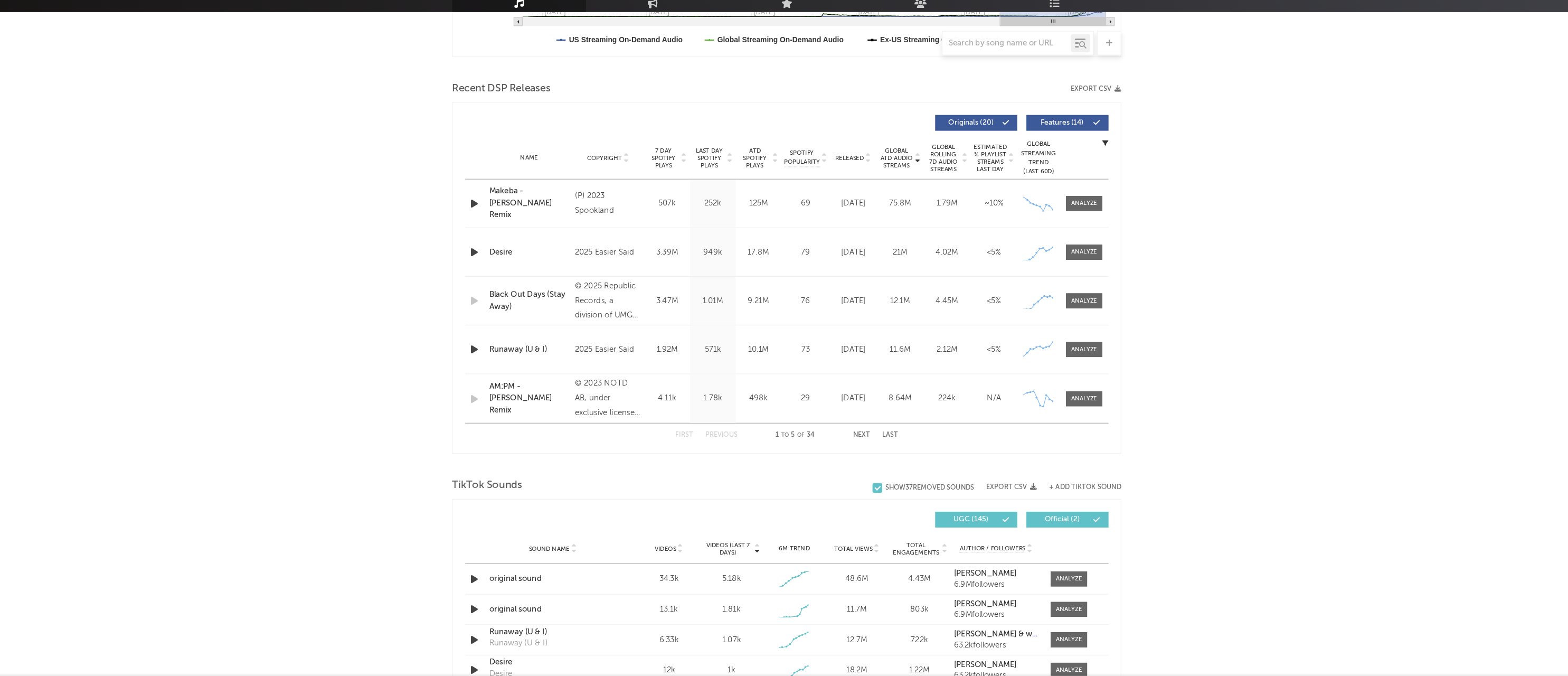
scroll to position [324, 0]
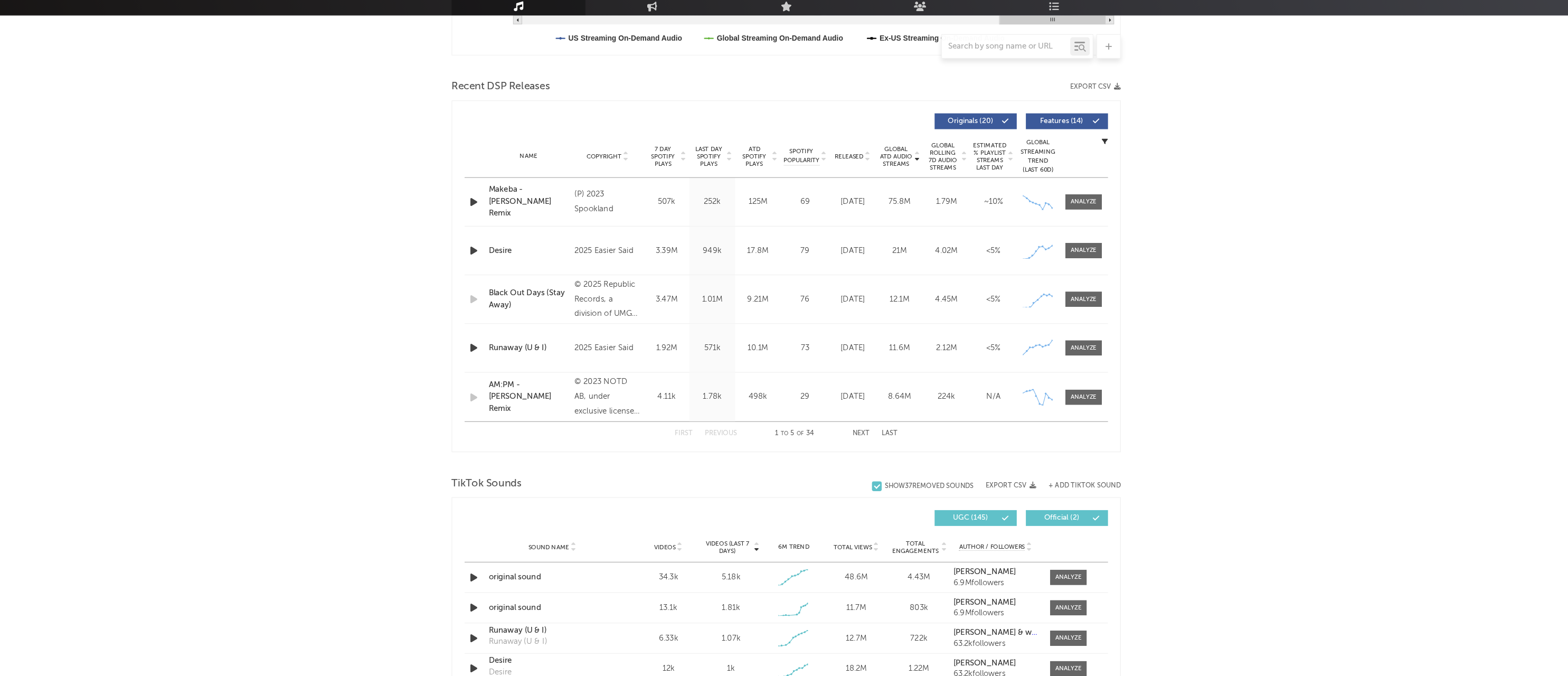
click at [842, 460] on button "Next" at bounding box center [849, 463] width 15 height 6
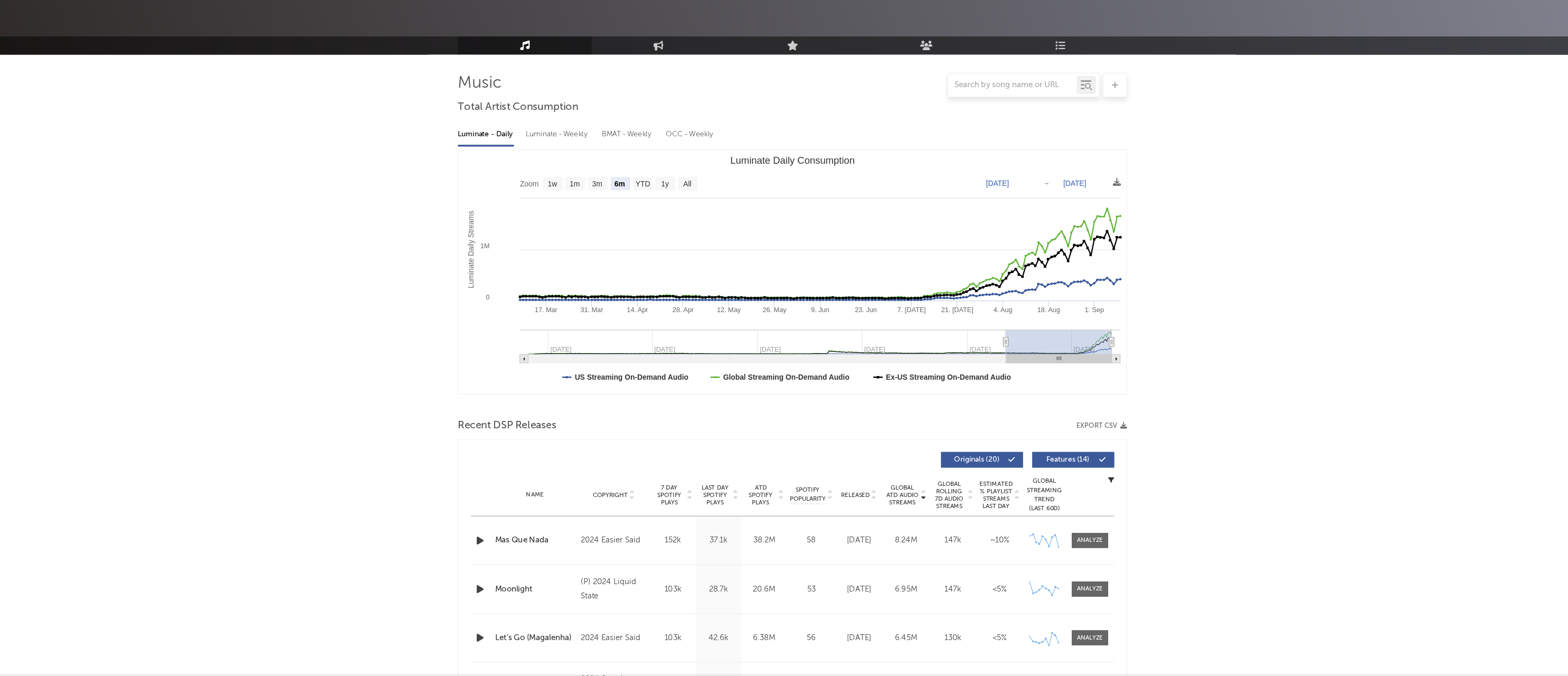
scroll to position [38, 0]
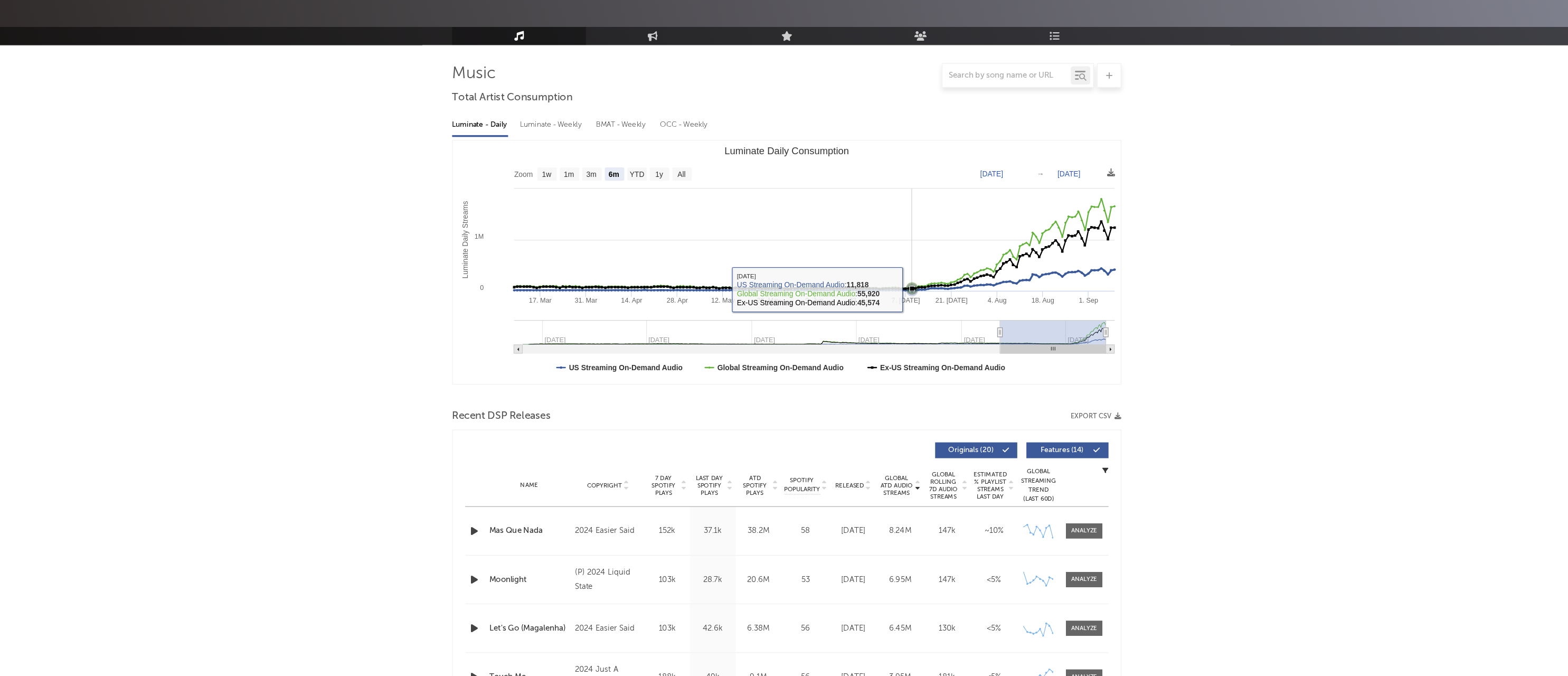
click at [891, 335] on icon "Luminate Daily Consumption" at bounding box center [892, 337] width 4 height 4
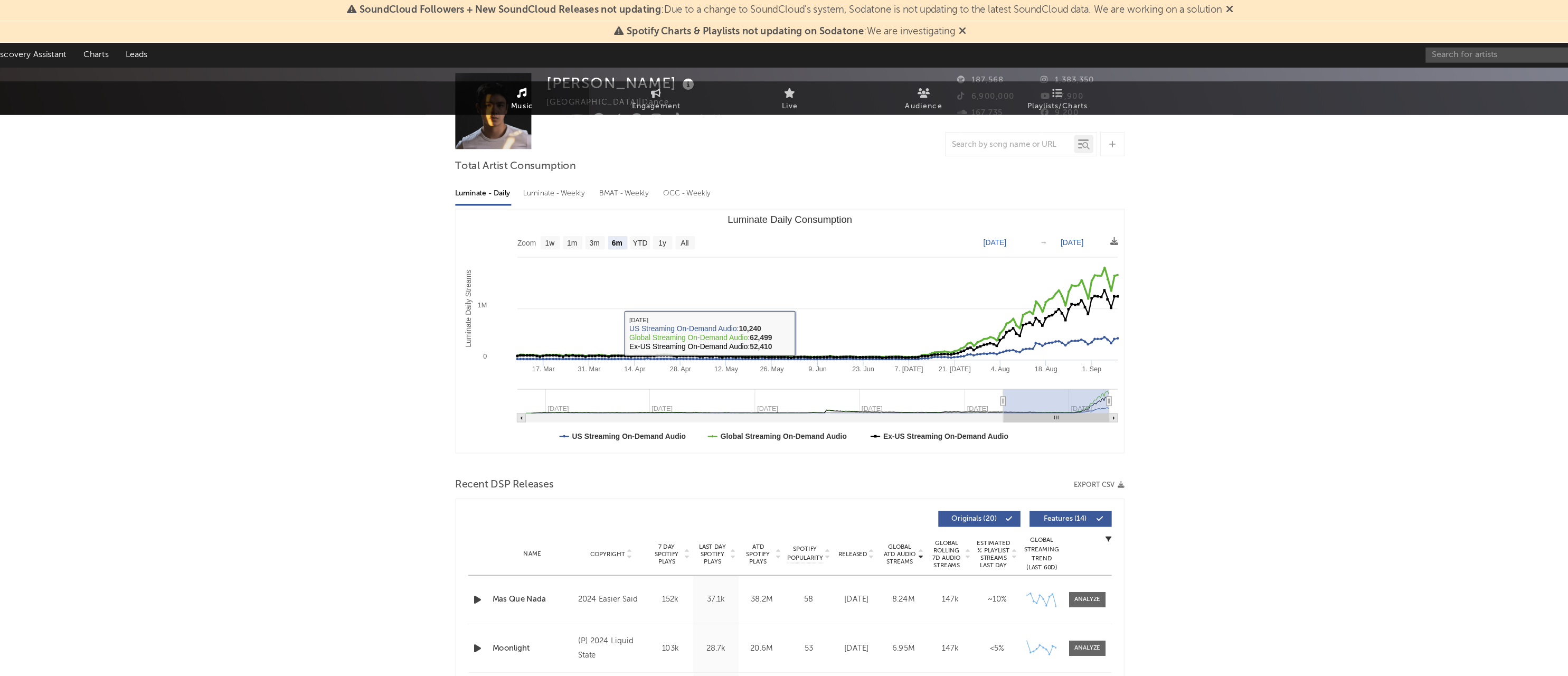
scroll to position [0, 0]
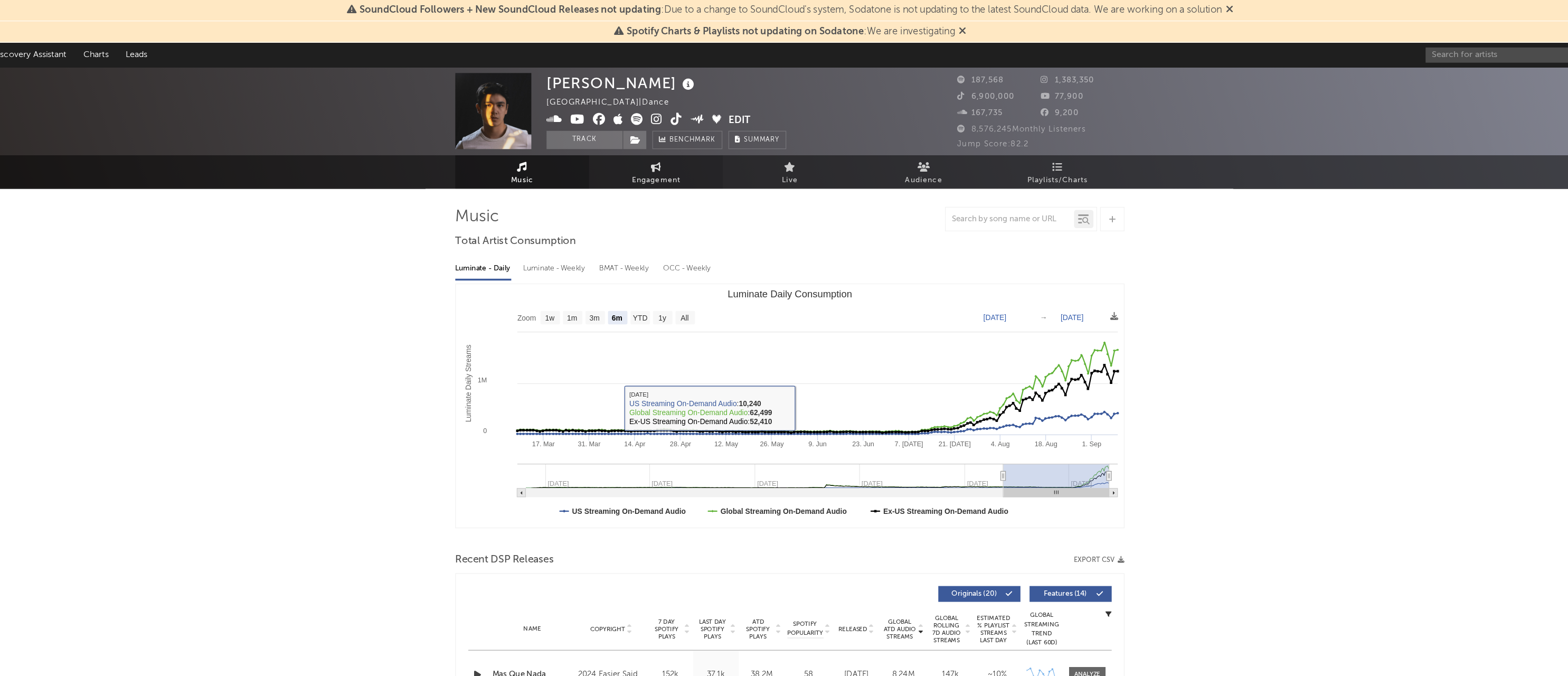
click at [610, 145] on link "Engagement" at bounding box center [668, 149] width 116 height 29
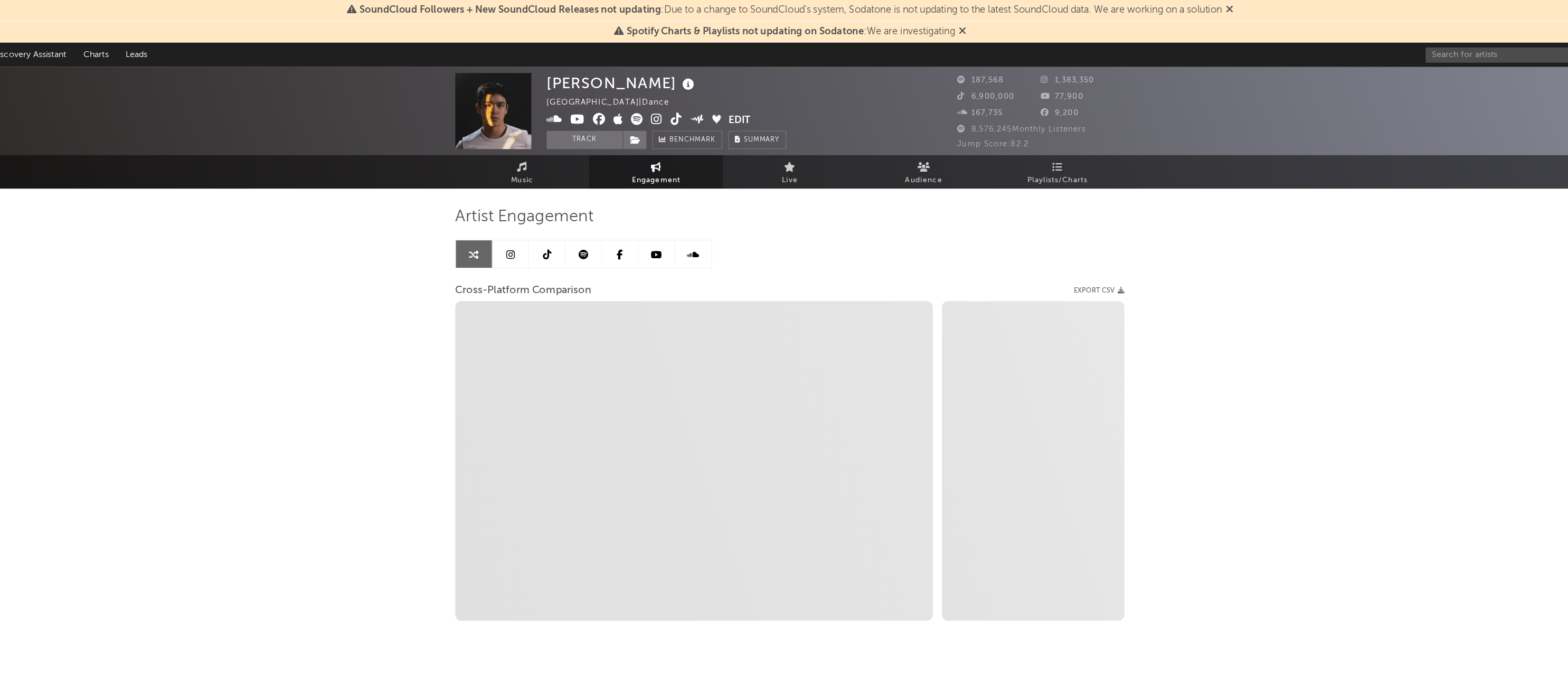
select select "1w"
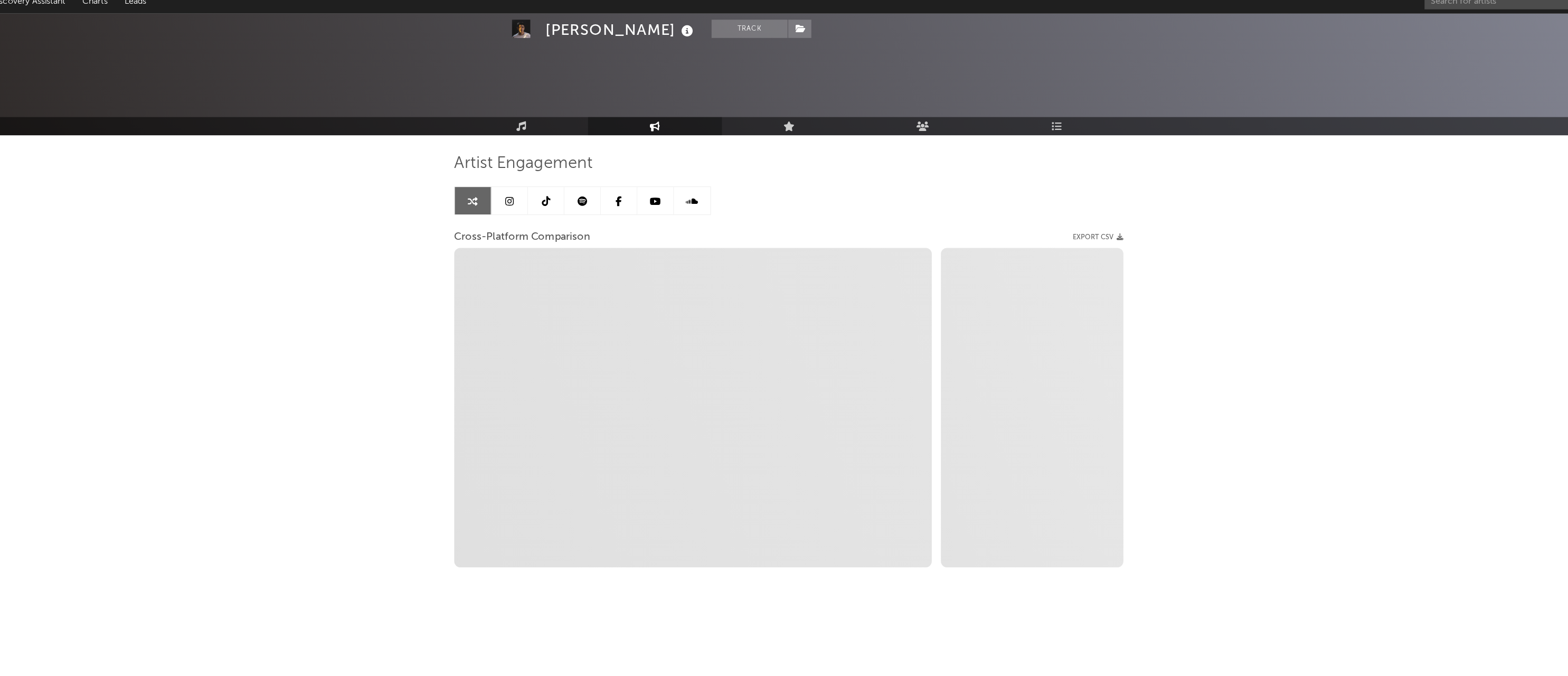
select select "1m"
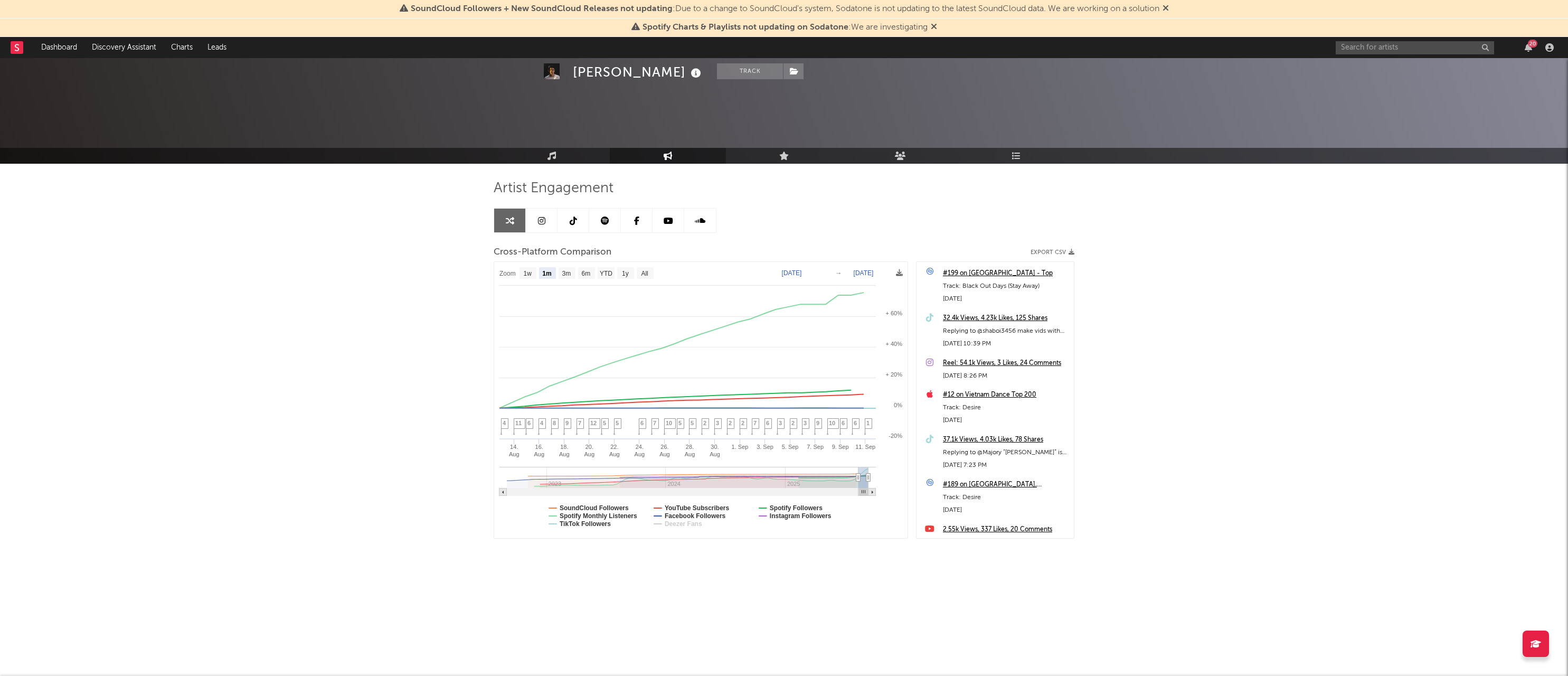
select select "1m"
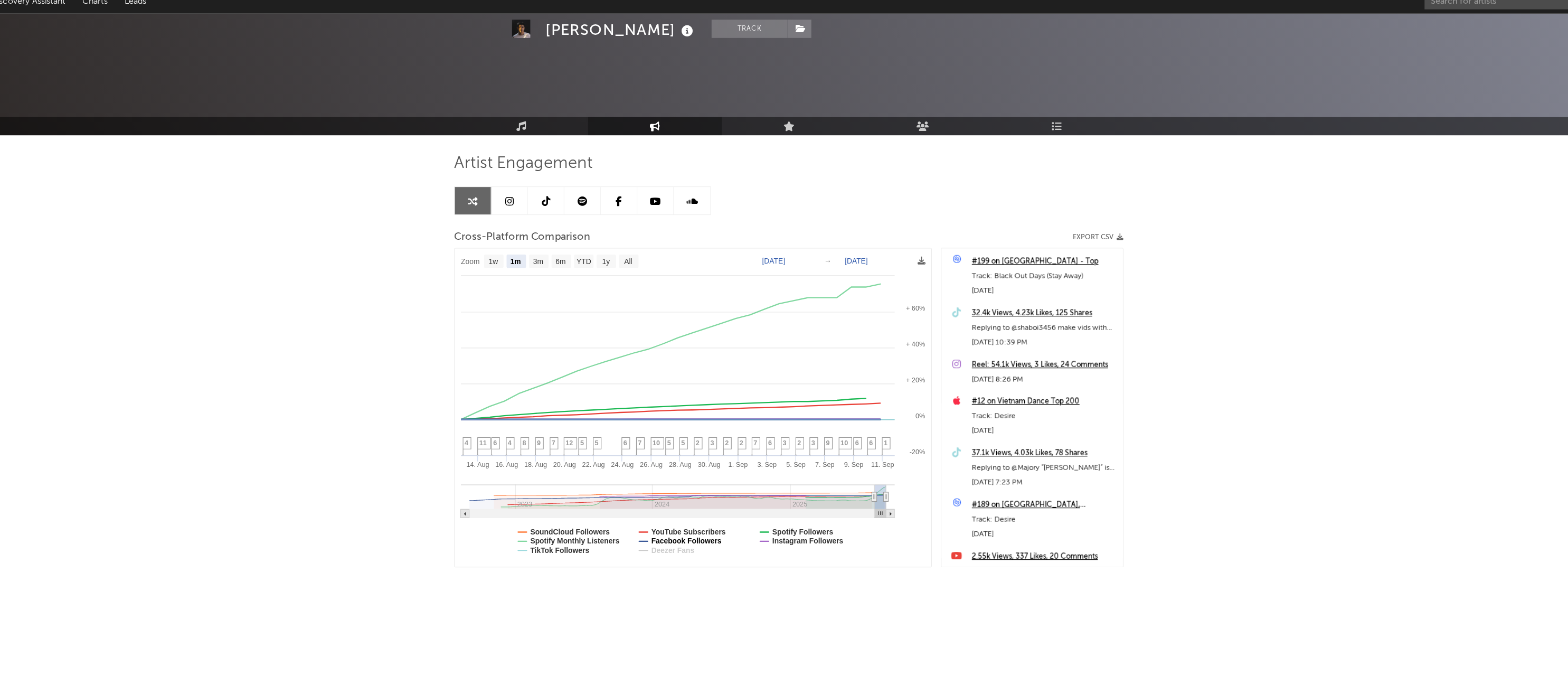
click at [665, 512] on text "Facebook Followers" at bounding box center [695, 516] width 61 height 7
select select "1m"
click at [665, 504] on text "YouTube Subscribers" at bounding box center [697, 508] width 65 height 7
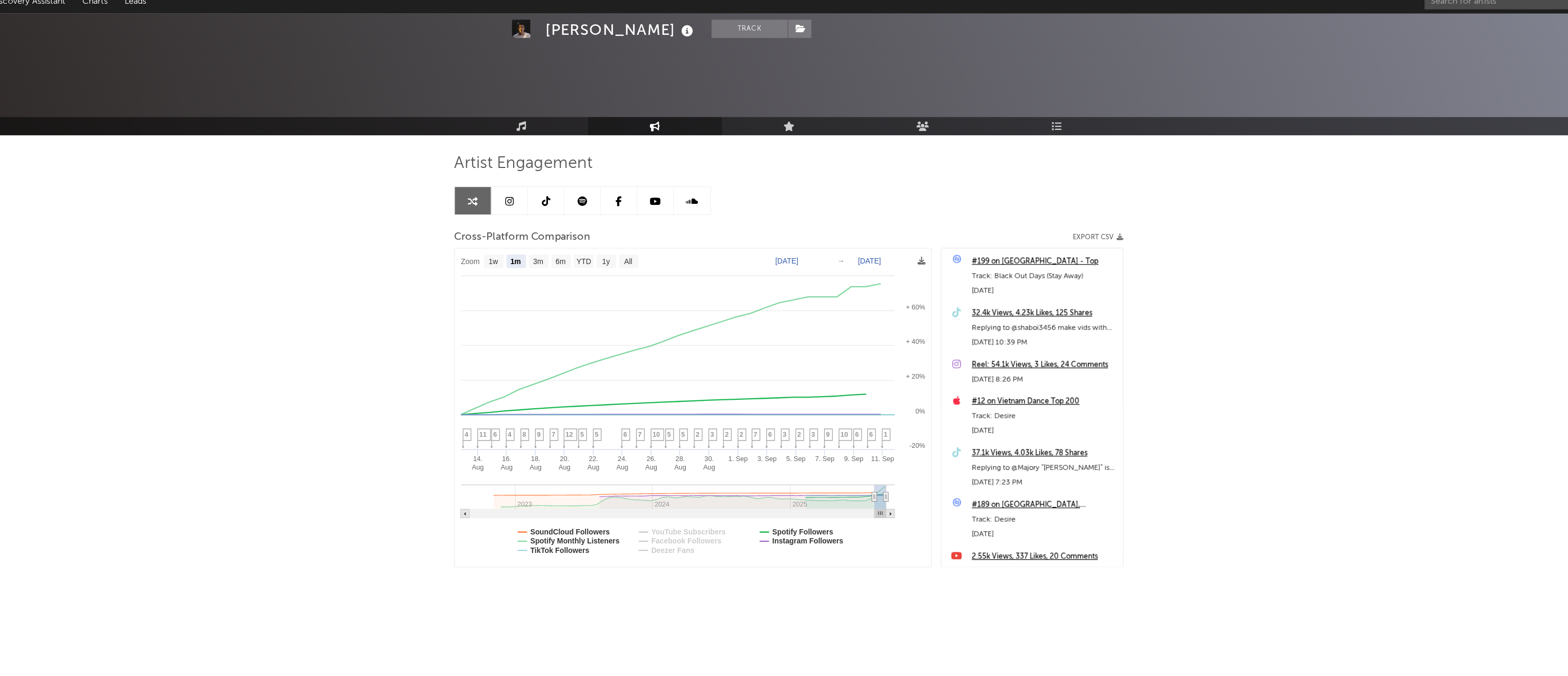
select select "1m"
click at [637, 267] on rect at bounding box center [645, 273] width 17 height 12
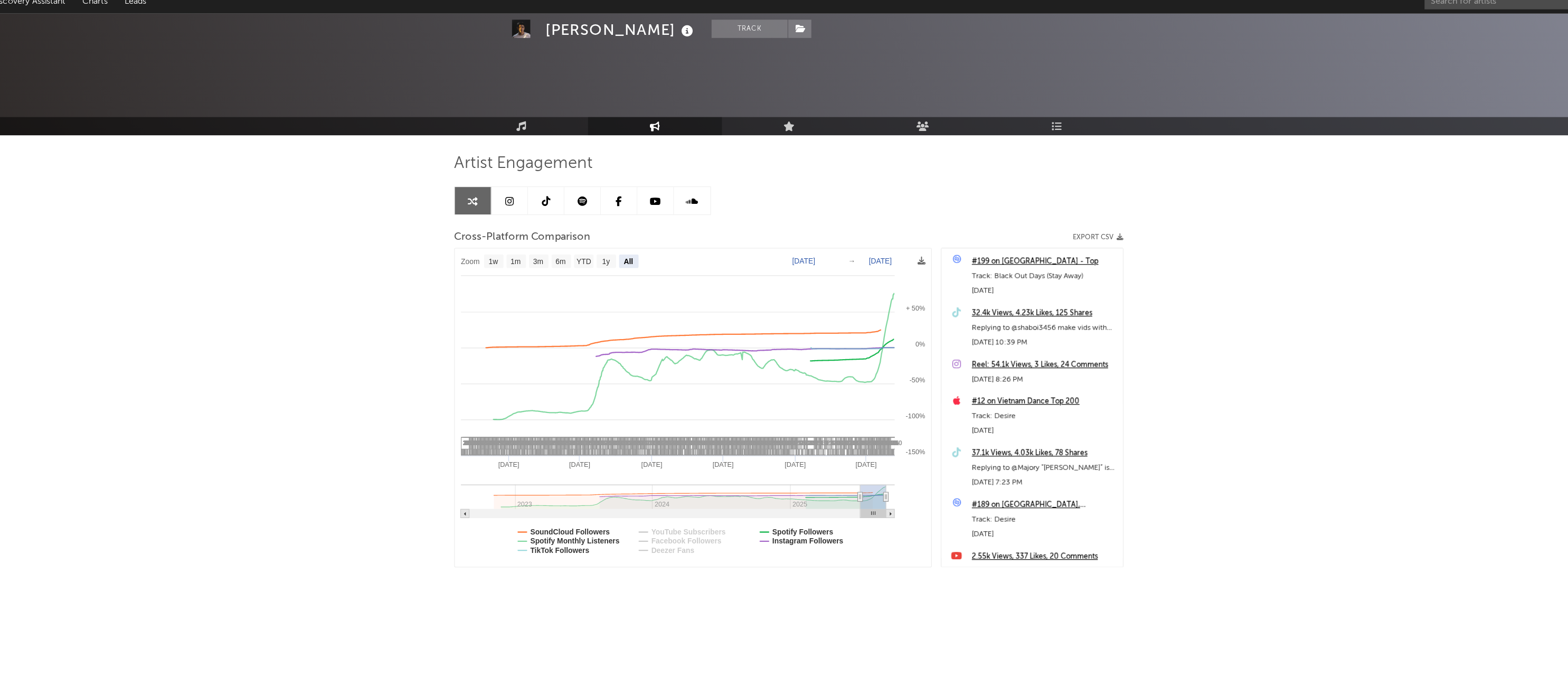
select select "All"
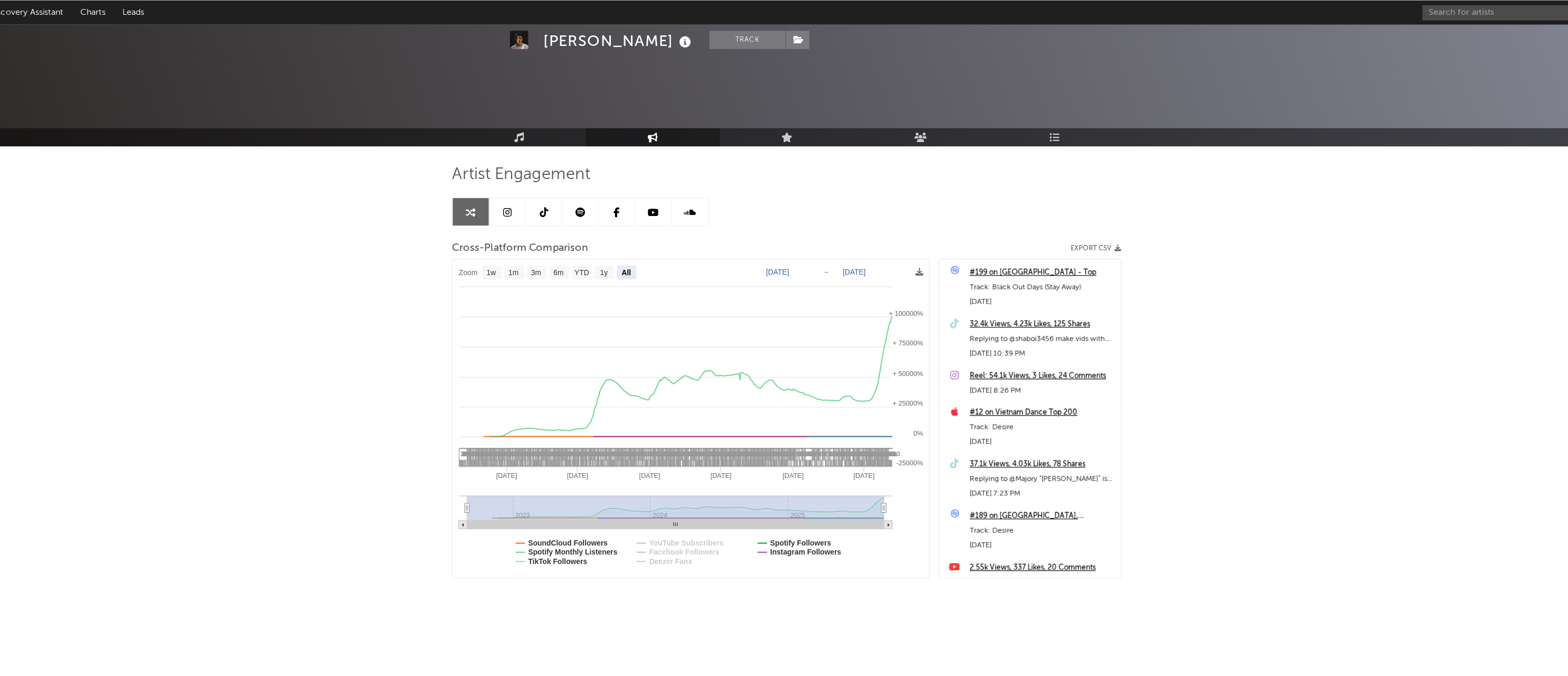
click at [535, 508] on div "Artist Engagement Cross-Platform Comparison Export CSV Zoom 1w 1m 3m 6m YTD 1y …" at bounding box center [784, 372] width 581 height 417
click at [517, 319] on rect at bounding box center [701, 400] width 413 height 276
click at [612, 384] on icon at bounding box center [617, 389] width 10 height 10
click at [965, 401] on div "Track: Desire" at bounding box center [1006, 407] width 125 height 13
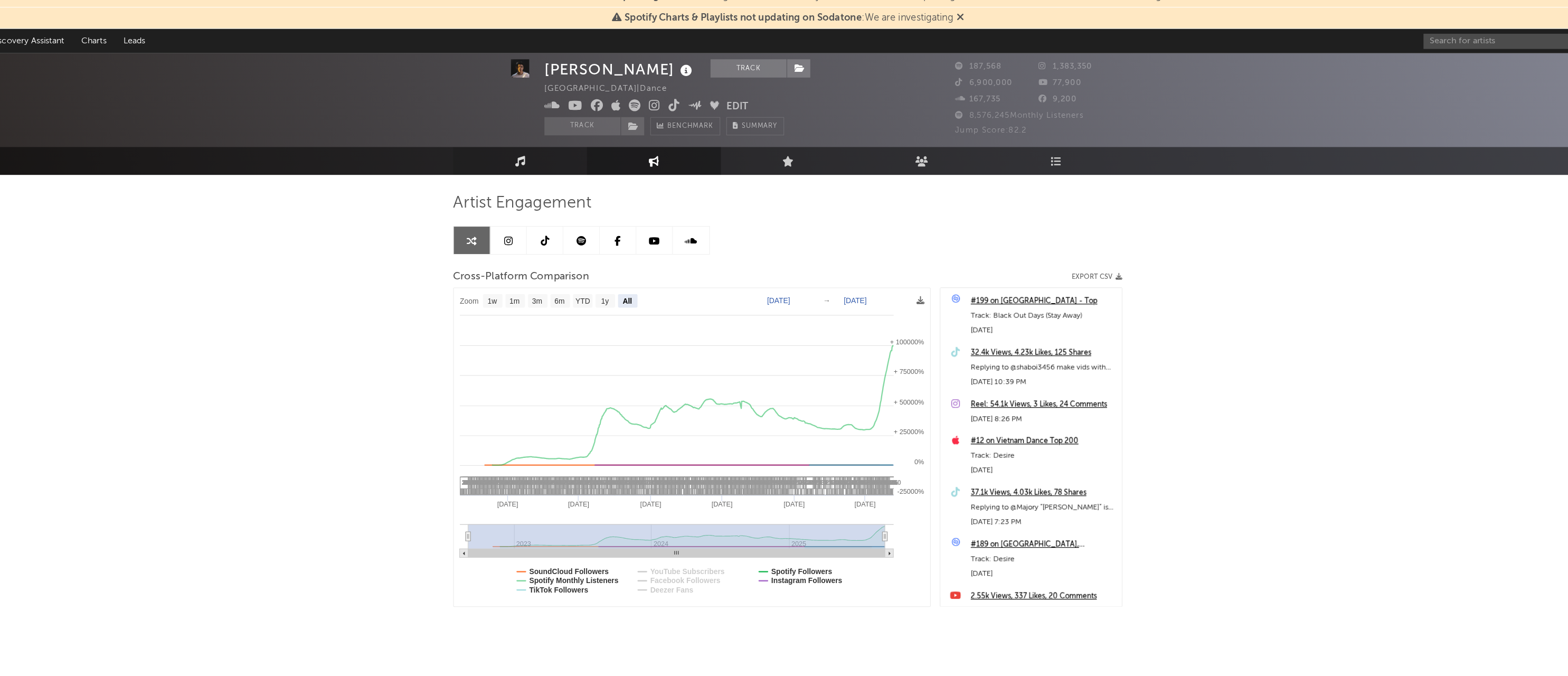
click at [494, 142] on link "Music" at bounding box center [551, 152] width 116 height 24
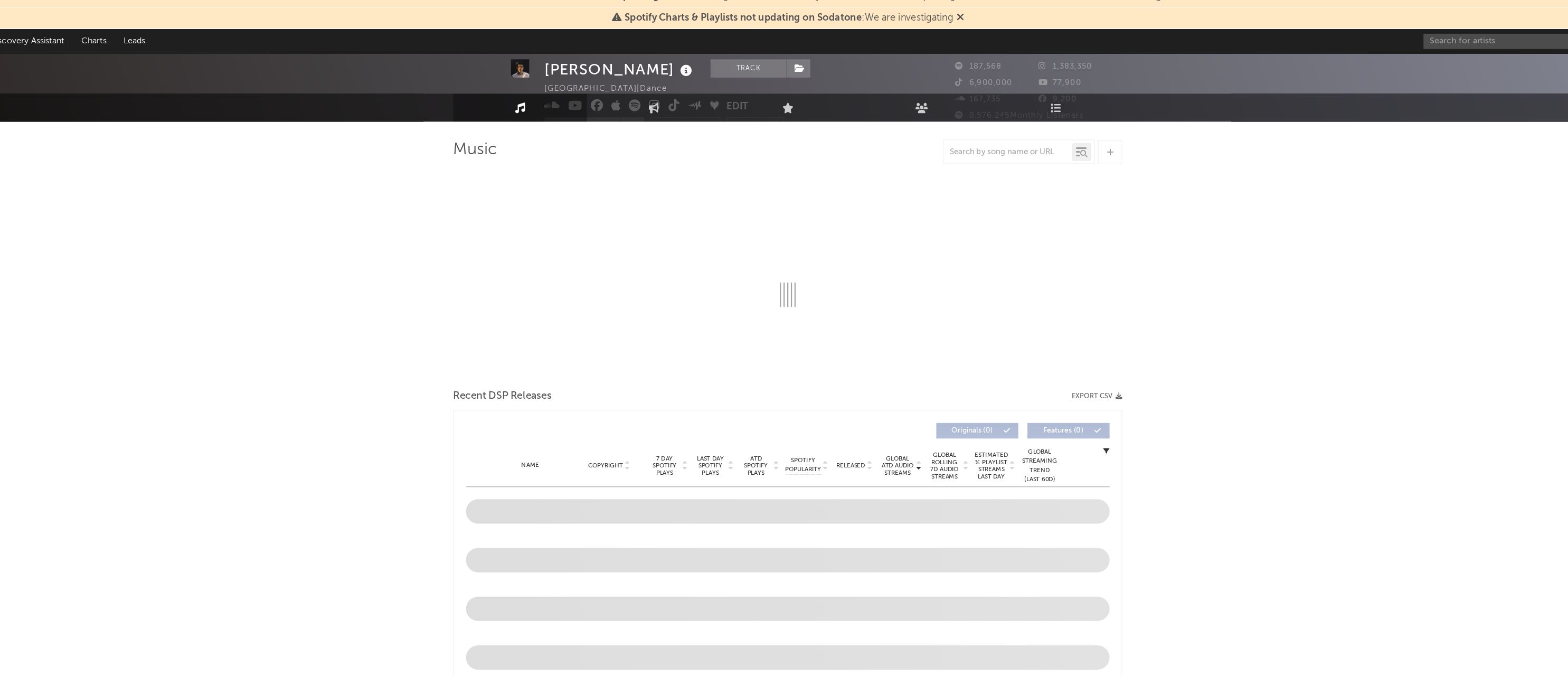
select select "6m"
